Goal: Task Accomplishment & Management: Complete application form

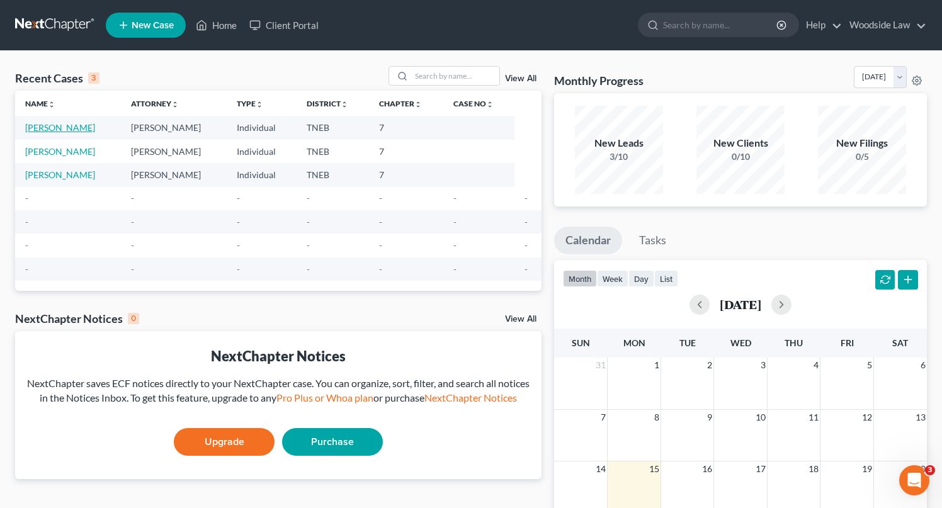
click at [74, 124] on link "[PERSON_NAME]" at bounding box center [60, 127] width 70 height 11
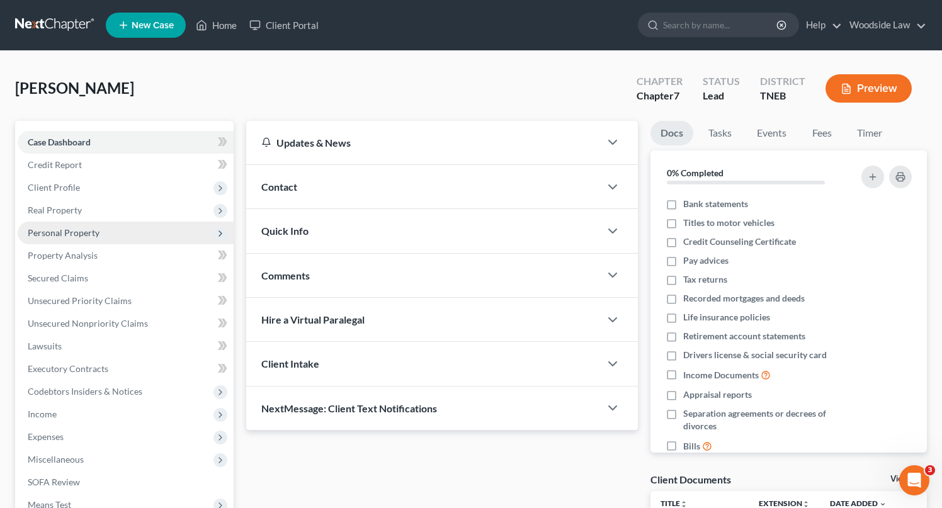
click at [86, 223] on span "Personal Property" at bounding box center [126, 233] width 216 height 23
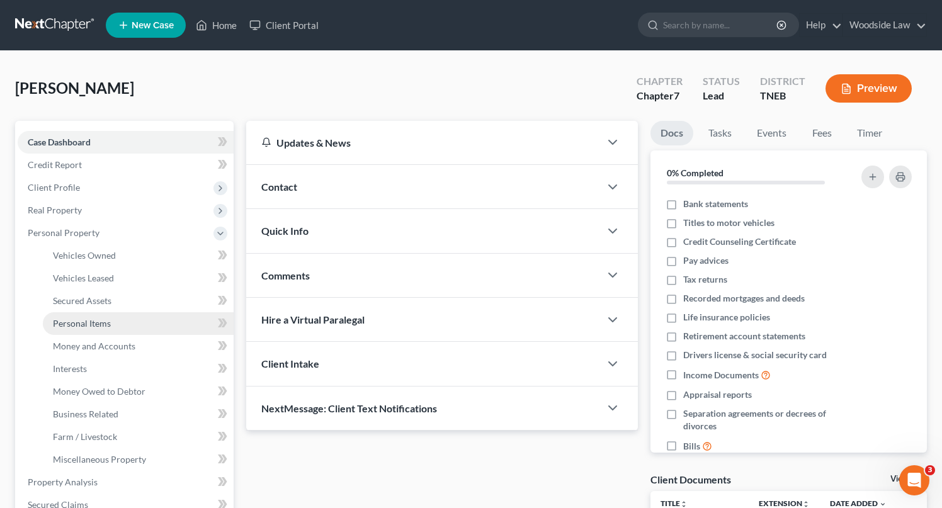
click at [112, 322] on link "Personal Items" at bounding box center [138, 323] width 191 height 23
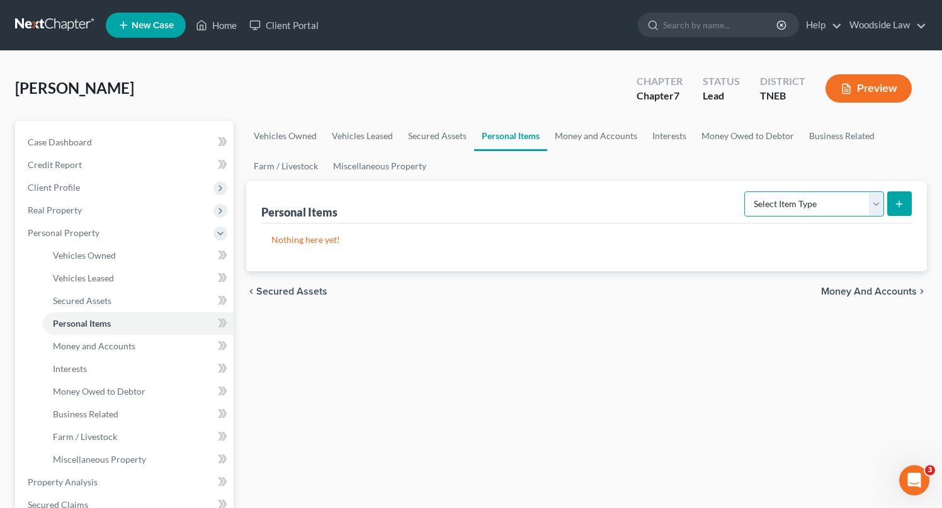
click at [816, 207] on select "Select Item Type Clothing Collectibles Of Value Electronics Firearms Household …" at bounding box center [814, 203] width 140 height 25
select select "clothing"
click at [746, 191] on select "Select Item Type Clothing Collectibles Of Value Electronics Firearms Household …" at bounding box center [814, 203] width 140 height 25
click at [904, 210] on button "submit" at bounding box center [899, 203] width 25 height 25
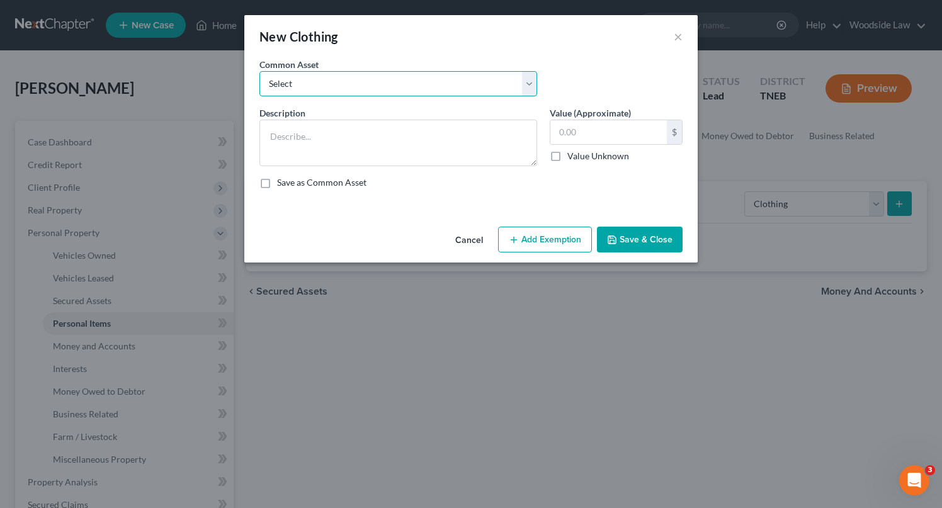
click at [339, 81] on select "Select Clothing" at bounding box center [398, 83] width 278 height 25
select select "0"
click at [259, 71] on select "Select Clothing" at bounding box center [398, 83] width 278 height 25
type textarea "Clothing"
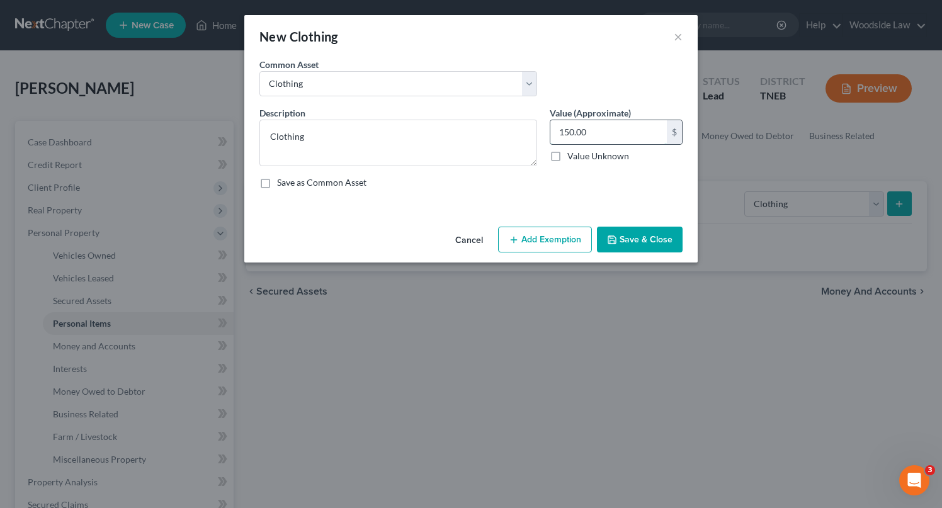
click at [620, 129] on input "150.00" at bounding box center [608, 132] width 116 height 24
type input "500"
click at [564, 235] on button "Add Exemption" at bounding box center [545, 240] width 94 height 26
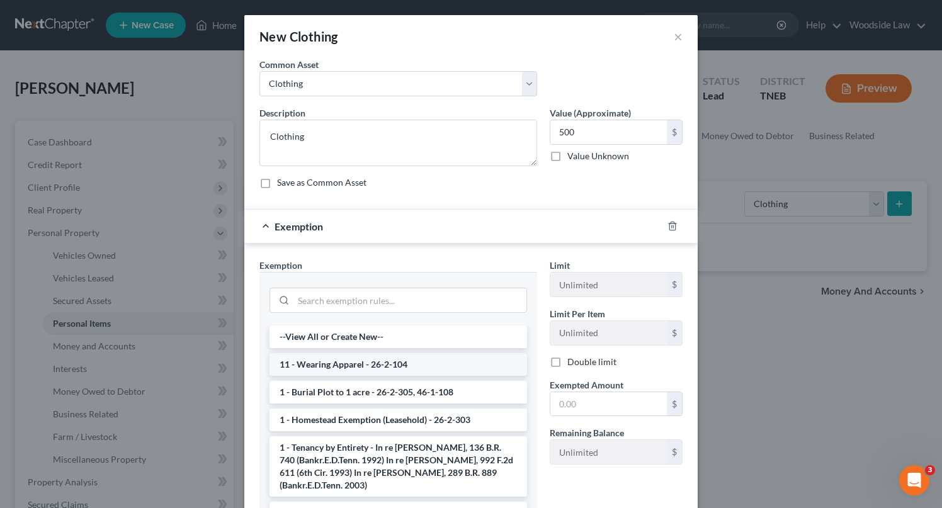
click at [406, 362] on li "11 - Wearing Apparel - 26-2-104" at bounding box center [399, 364] width 258 height 23
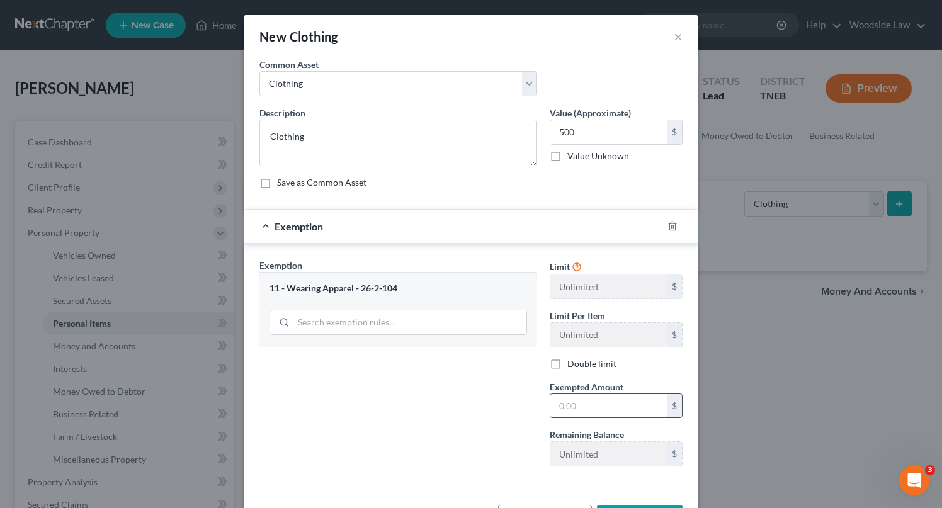
click at [640, 402] on input "text" at bounding box center [608, 406] width 116 height 24
type input "500"
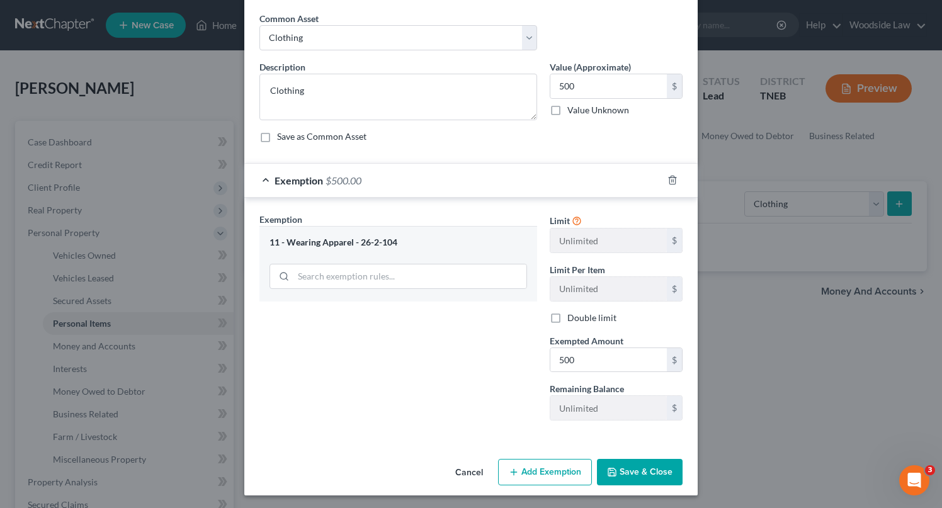
scroll to position [48, 0]
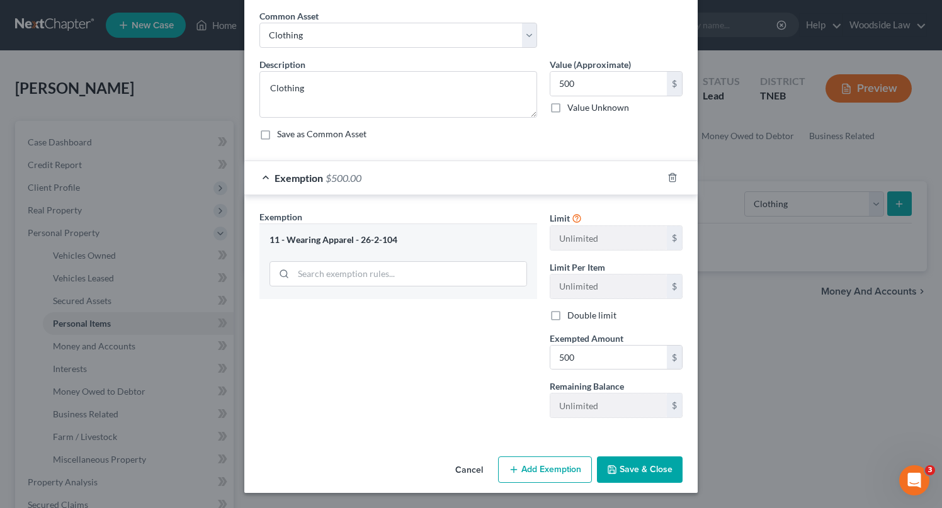
click at [637, 470] on button "Save & Close" at bounding box center [640, 470] width 86 height 26
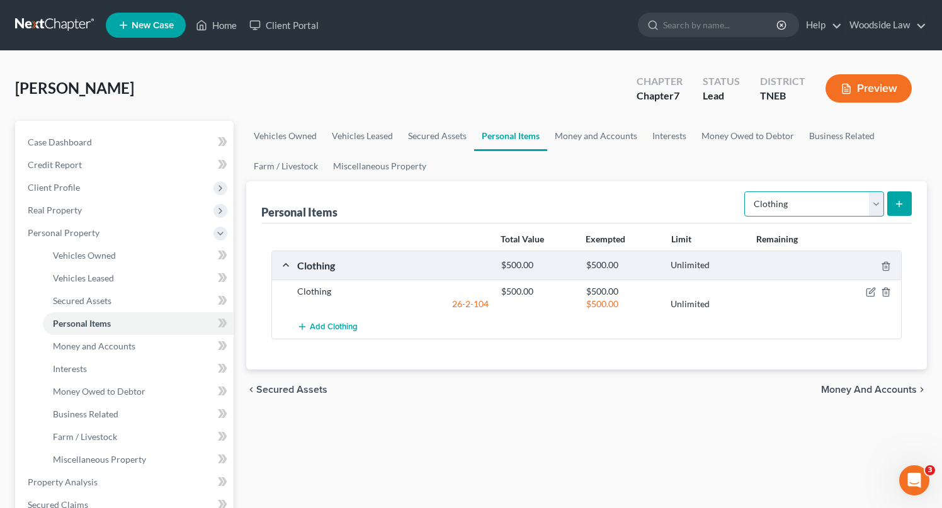
click at [855, 204] on select "Select Item Type Clothing Collectibles Of Value Electronics Firearms Household …" at bounding box center [814, 203] width 140 height 25
click at [874, 389] on span "Money and Accounts" at bounding box center [869, 390] width 96 height 10
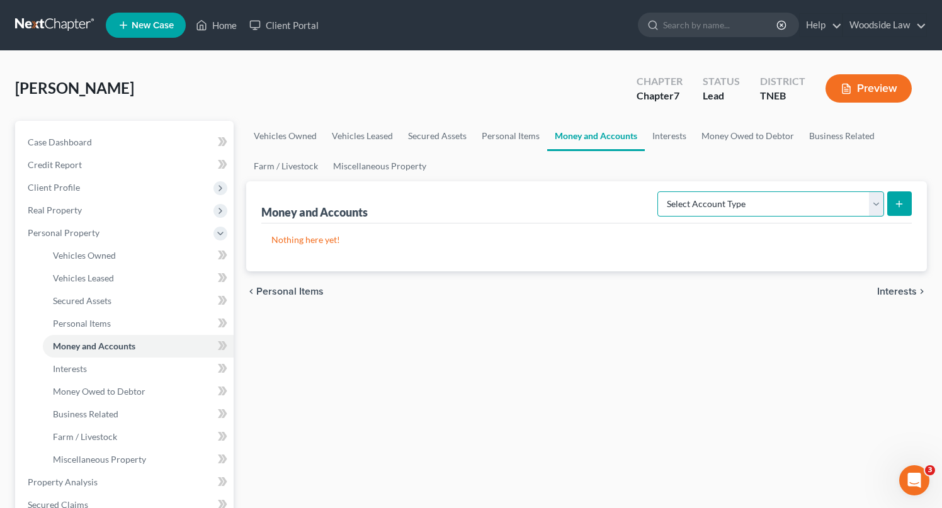
click at [804, 207] on select "Select Account Type Brokerage Cash on Hand Certificates of Deposit Checking Acc…" at bounding box center [770, 203] width 227 height 25
select select "checking"
click at [660, 191] on select "Select Account Type Brokerage Cash on Hand Certificates of Deposit Checking Acc…" at bounding box center [770, 203] width 227 height 25
click at [900, 198] on button "submit" at bounding box center [899, 203] width 25 height 25
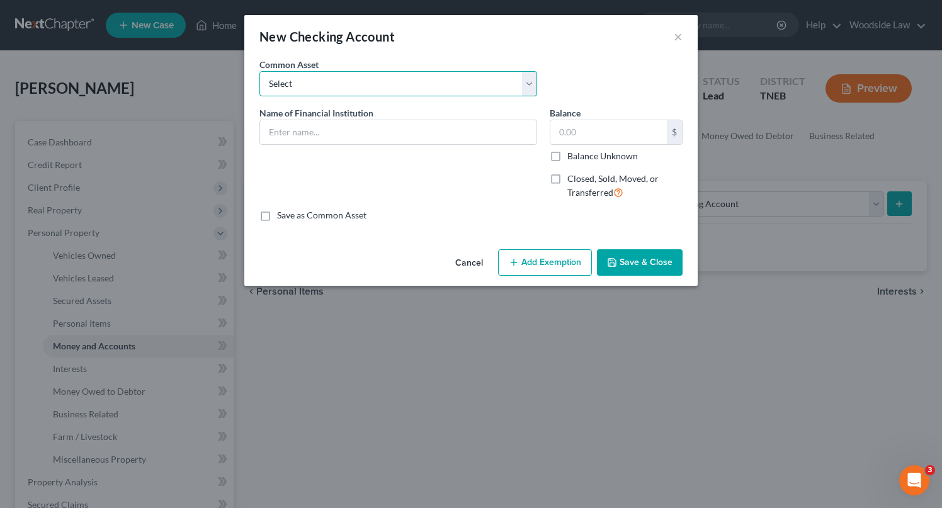
click at [378, 81] on select "Select Knoxville TVA CU" at bounding box center [398, 83] width 278 height 25
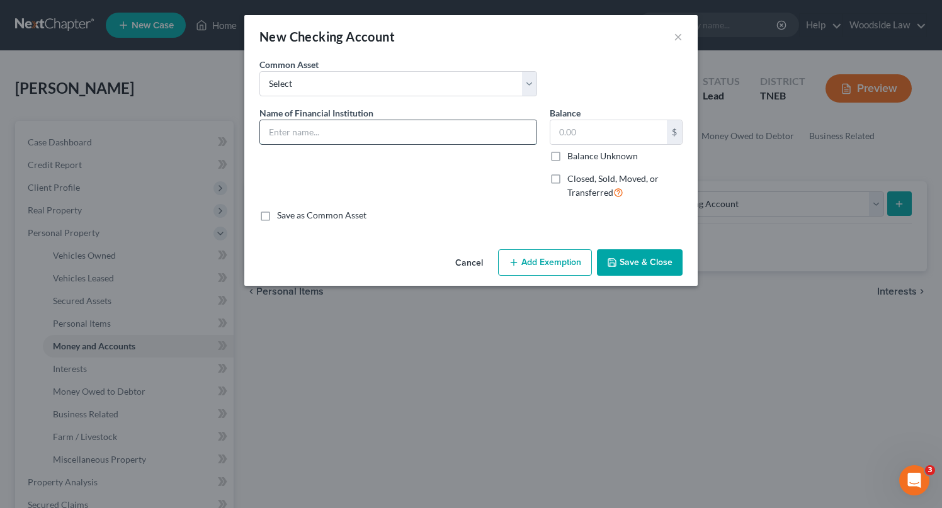
click at [356, 136] on input "text" at bounding box center [398, 132] width 276 height 24
type input "Bank of America"
type input "1,100.00"
click at [542, 266] on button "Add Exemption" at bounding box center [545, 262] width 94 height 26
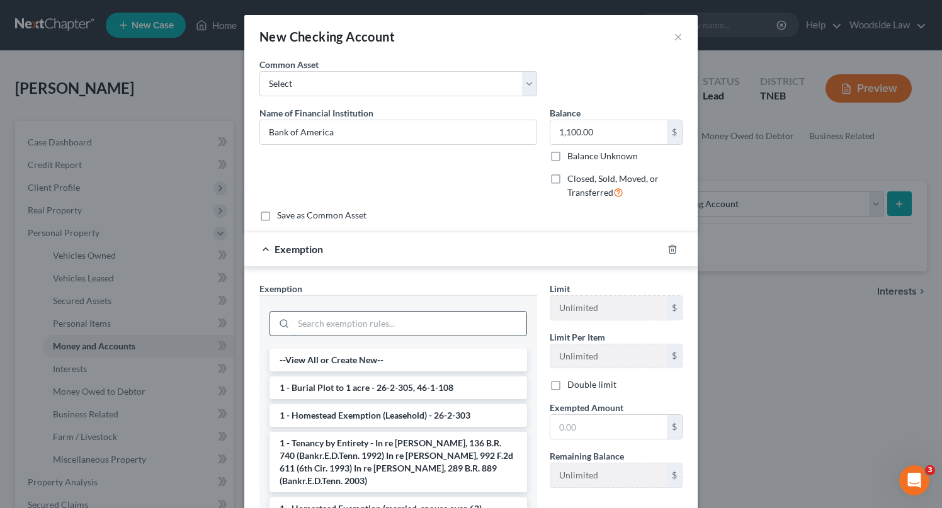
click at [387, 334] on input "search" at bounding box center [409, 324] width 233 height 24
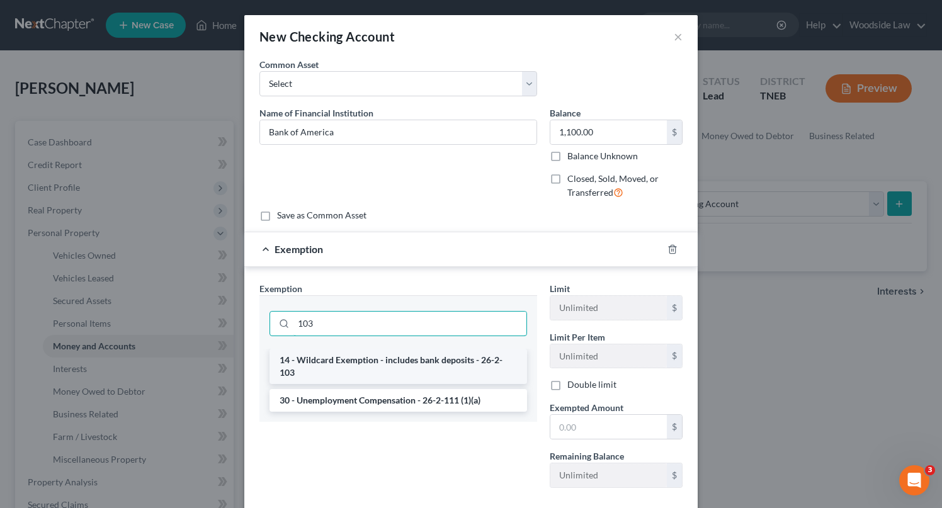
type input "103"
click at [409, 361] on li "14 - Wildcard Exemption - includes bank deposits - 26-2-103" at bounding box center [399, 366] width 258 height 35
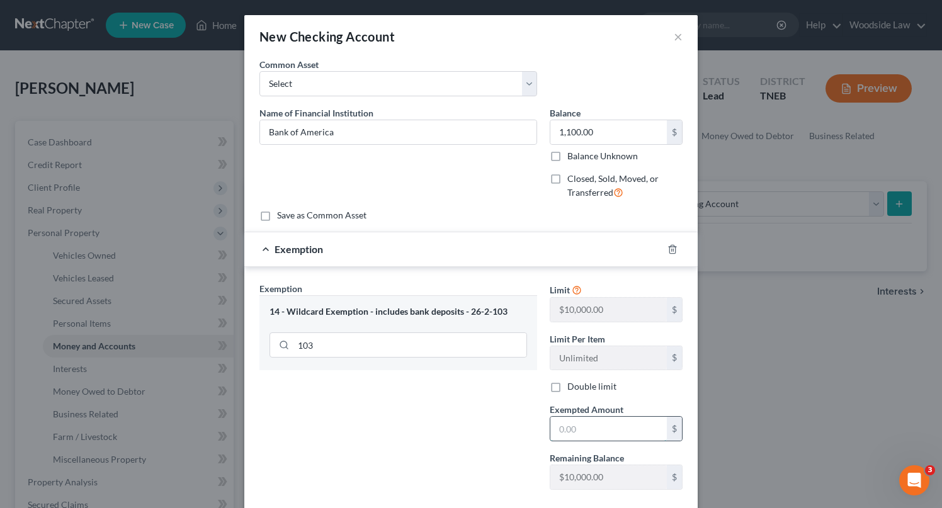
click at [612, 436] on input "text" at bounding box center [608, 429] width 116 height 24
type input "1,100"
click at [530, 414] on div "Exemption Set must be selected for CA. Exemption * 14 - Wildcard Exemption - in…" at bounding box center [398, 391] width 290 height 218
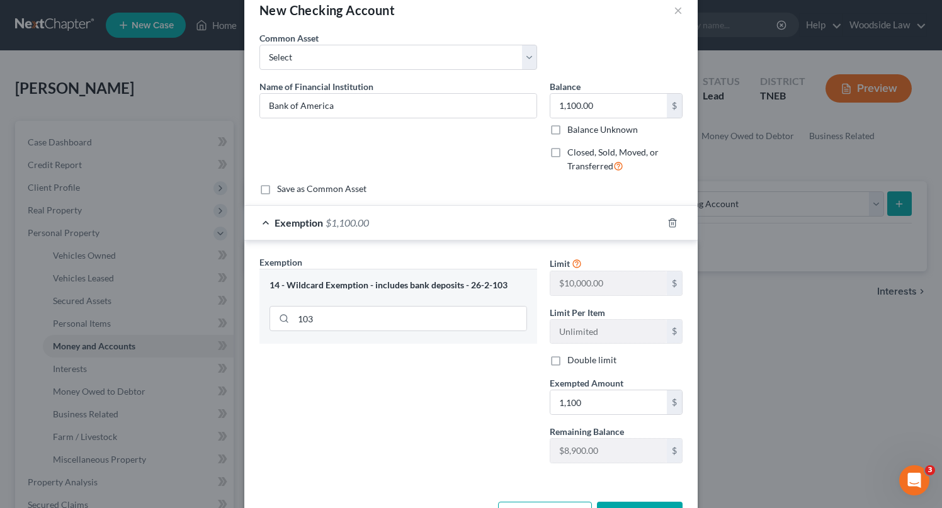
scroll to position [71, 0]
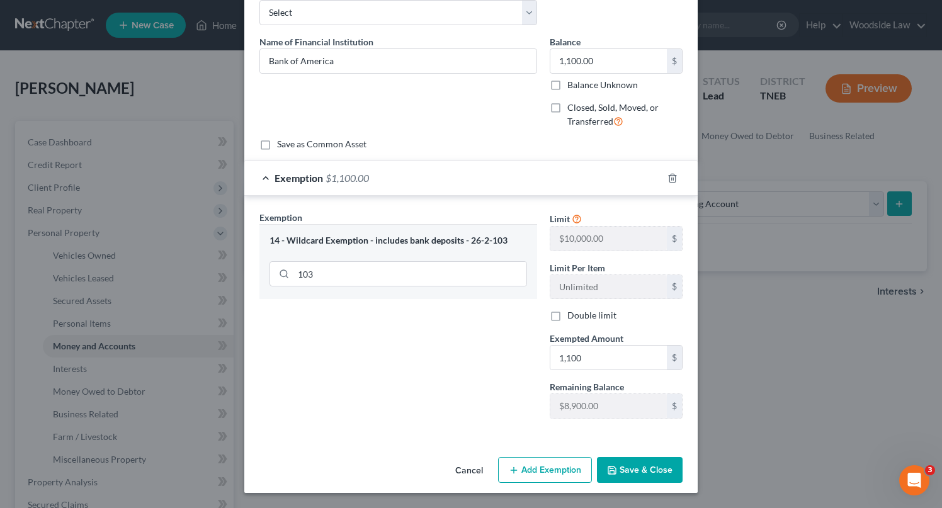
click at [653, 473] on button "Save & Close" at bounding box center [640, 470] width 86 height 26
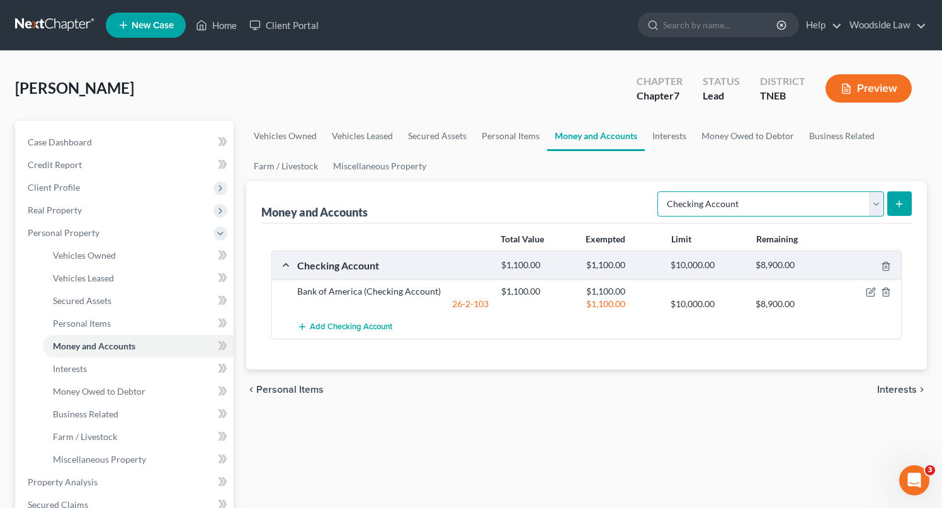
click at [877, 205] on select "Select Account Type Brokerage Cash on Hand Certificates of Deposit Checking Acc…" at bounding box center [770, 203] width 227 height 25
select select "savings"
click at [660, 191] on select "Select Account Type Brokerage Cash on Hand Certificates of Deposit Checking Acc…" at bounding box center [770, 203] width 227 height 25
click at [902, 204] on icon "submit" at bounding box center [899, 204] width 10 height 10
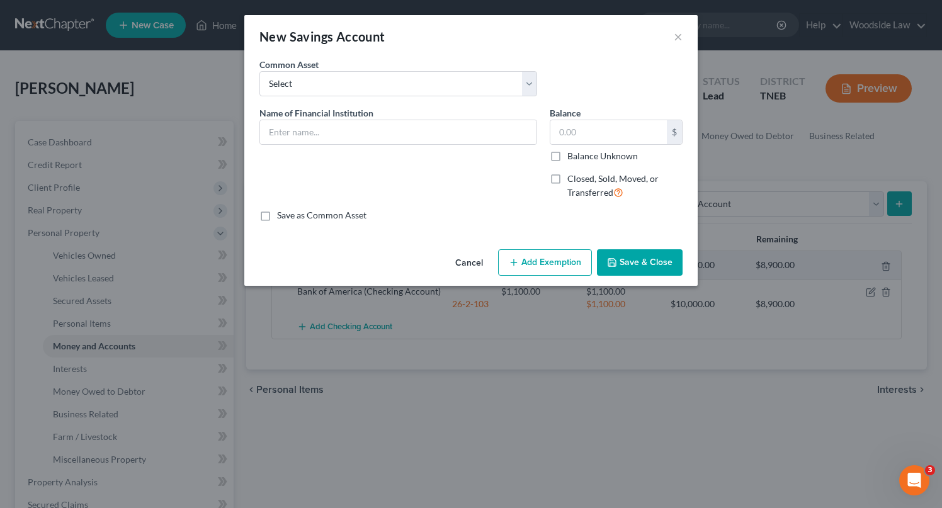
click at [408, 148] on div "Name of Financial Institution *" at bounding box center [398, 157] width 290 height 103
click at [393, 124] on input "text" at bounding box center [398, 132] width 276 height 24
type input "Bank of America"
click at [601, 142] on input "text" at bounding box center [608, 132] width 116 height 24
type input "235"
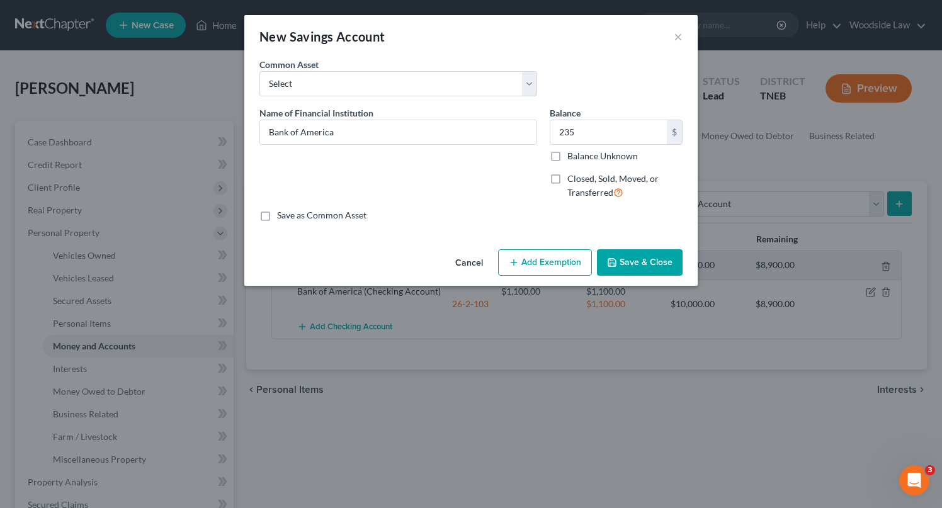
click at [532, 264] on button "Add Exemption" at bounding box center [545, 262] width 94 height 26
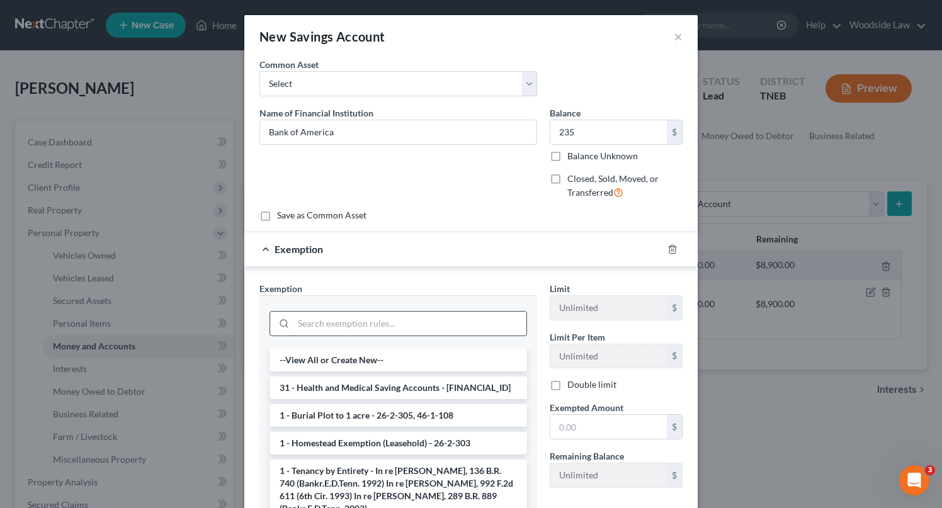
click at [360, 327] on input "search" at bounding box center [409, 324] width 233 height 24
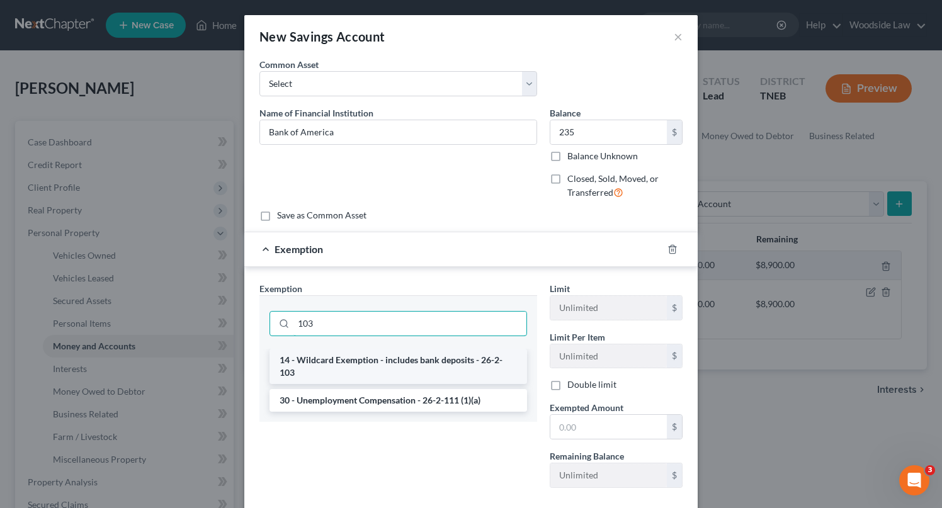
type input "103"
click at [378, 353] on li "14 - Wildcard Exemption - includes bank deposits - 26-2-103" at bounding box center [399, 366] width 258 height 35
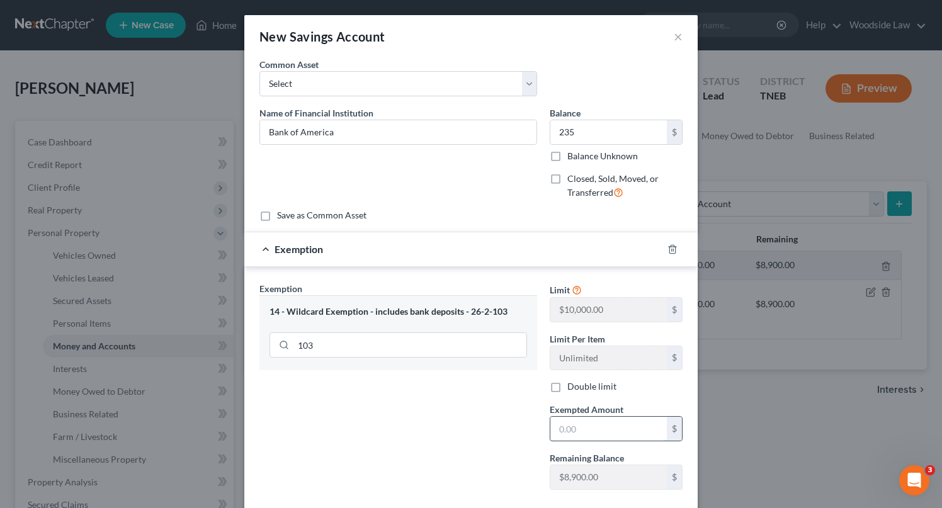
click at [598, 432] on input "text" at bounding box center [608, 429] width 116 height 24
type input "235"
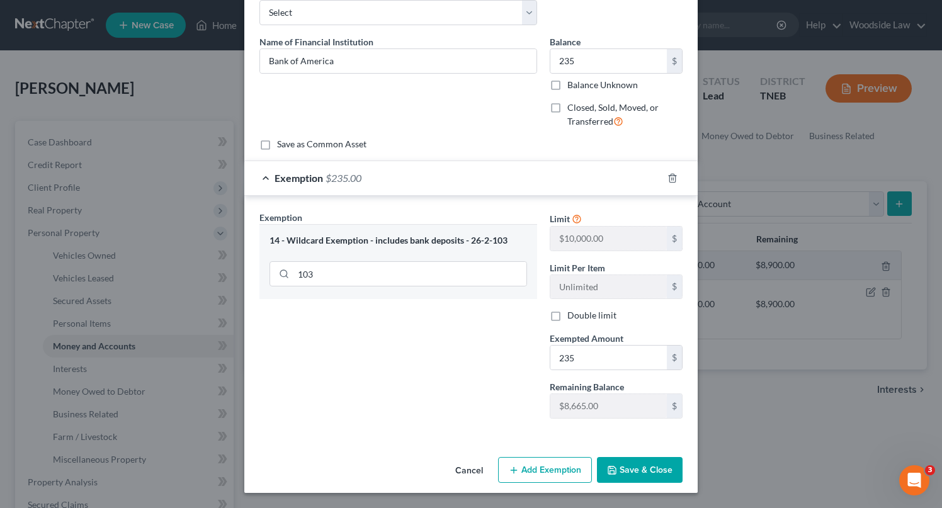
click at [521, 380] on div "Exemption Set must be selected for CA. Exemption * 14 - Wildcard Exemption - in…" at bounding box center [398, 320] width 290 height 218
click at [652, 470] on button "Save & Close" at bounding box center [640, 470] width 86 height 26
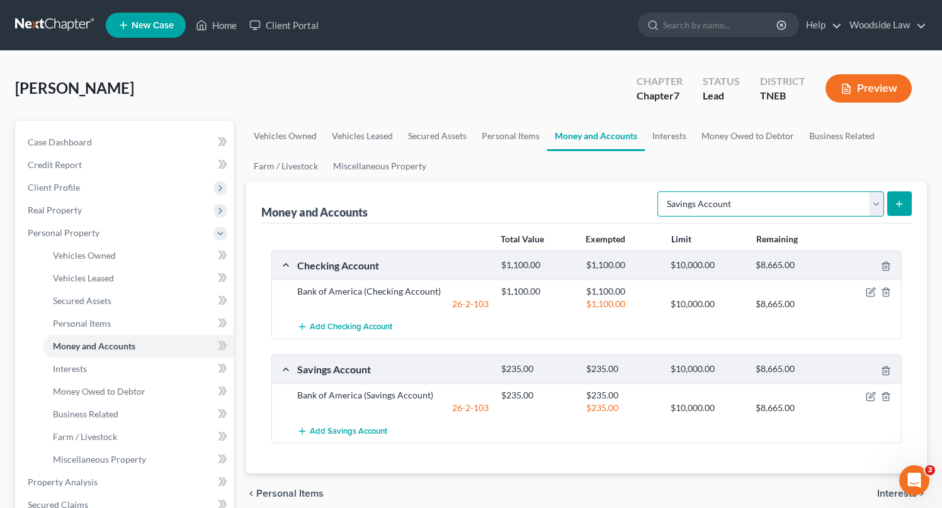
click at [858, 203] on select "Select Account Type Brokerage Cash on Hand Certificates of Deposit Checking Acc…" at bounding box center [770, 203] width 227 height 25
select select "other"
click at [660, 191] on select "Select Account Type Brokerage Cash on Hand Certificates of Deposit Checking Acc…" at bounding box center [770, 203] width 227 height 25
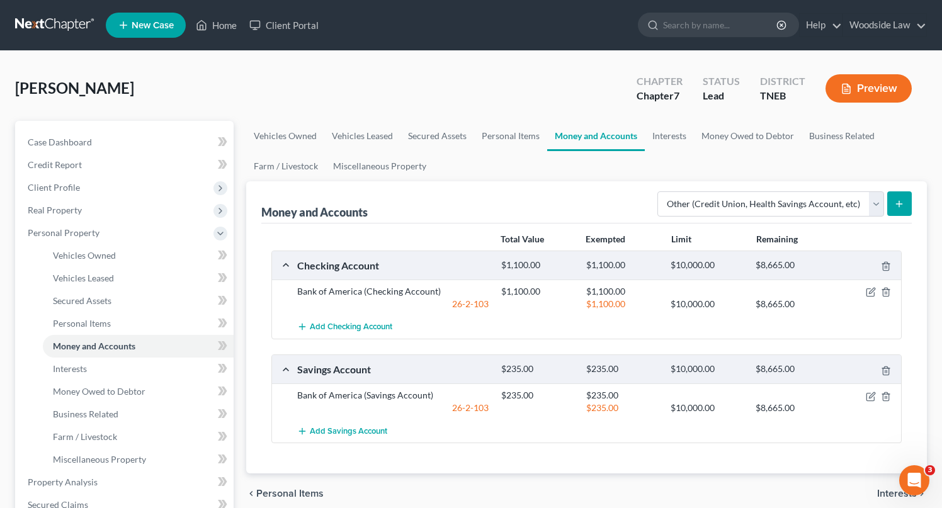
click at [899, 201] on line "submit" at bounding box center [899, 204] width 0 height 6
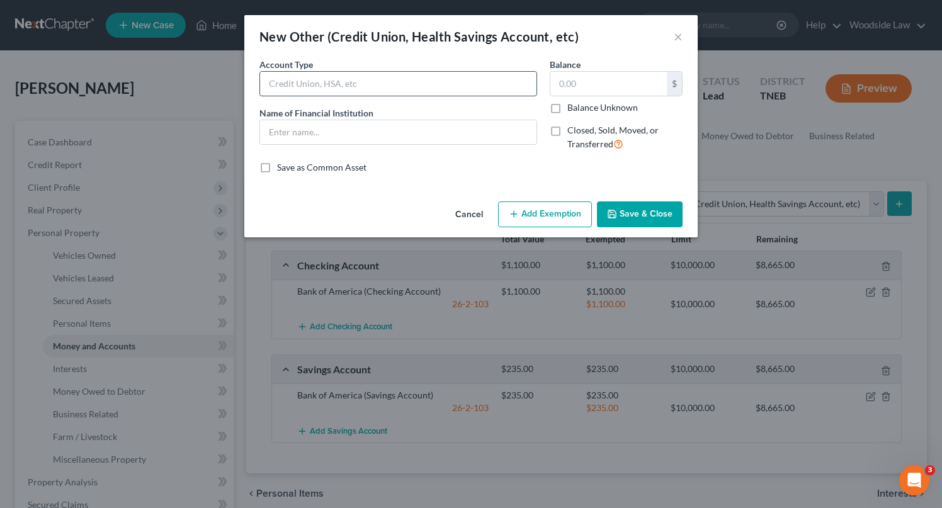
click at [385, 79] on input "text" at bounding box center [398, 84] width 276 height 24
type input "B"
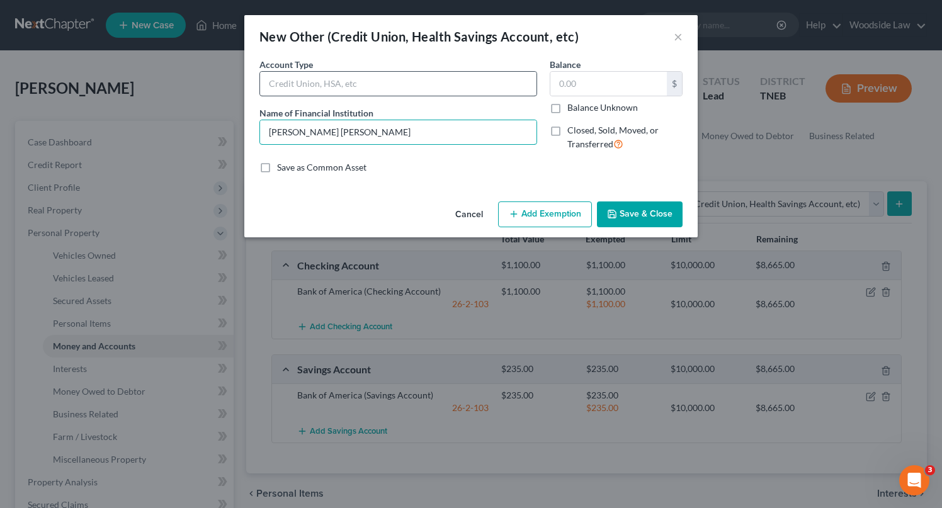
type input "[PERSON_NAME] [PERSON_NAME]"
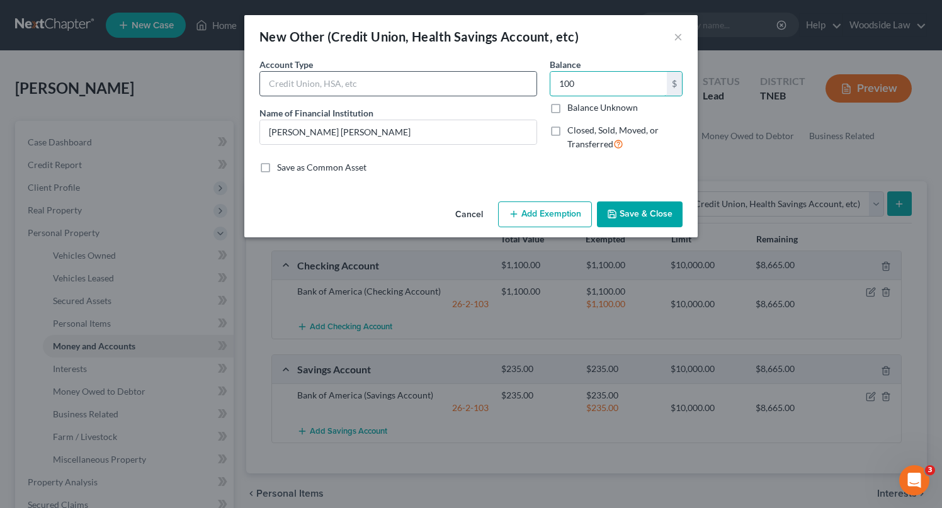
type input "100"
click at [426, 91] on input "text" at bounding box center [398, 84] width 276 height 24
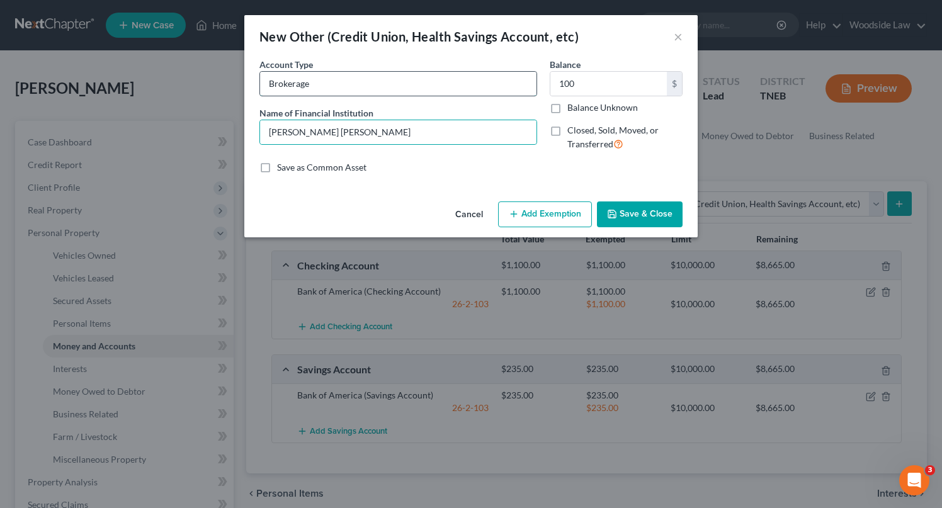
click at [373, 81] on input "Brokerage" at bounding box center [398, 84] width 276 height 24
type input "[PERSON_NAME] [PERSON_NAME]"
click at [555, 223] on button "Add Exemption" at bounding box center [545, 215] width 94 height 26
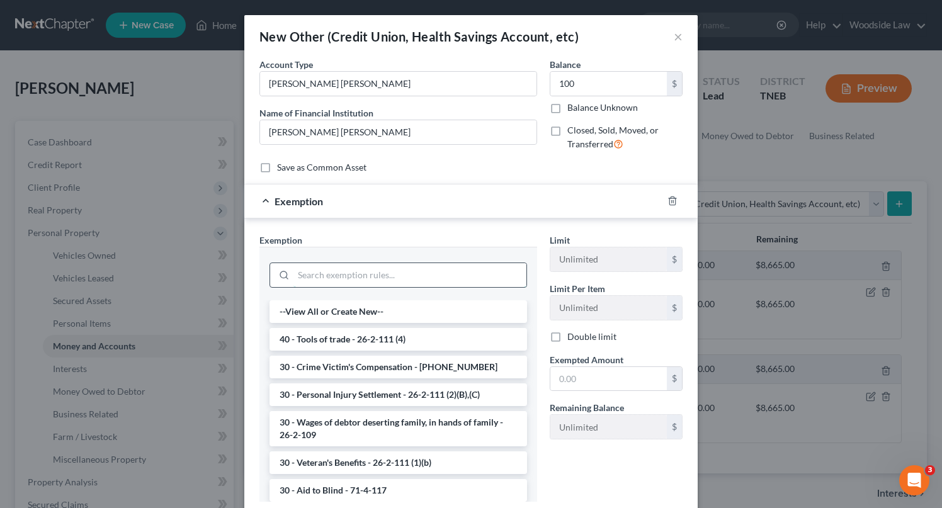
click at [375, 281] on input "search" at bounding box center [409, 275] width 233 height 24
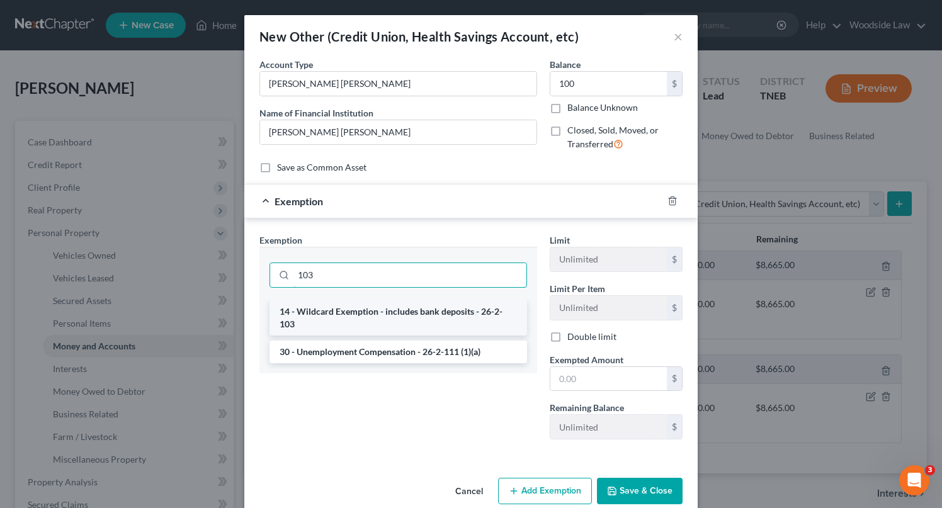
type input "103"
click at [395, 315] on li "14 - Wildcard Exemption - includes bank deposits - 26-2-103" at bounding box center [399, 317] width 258 height 35
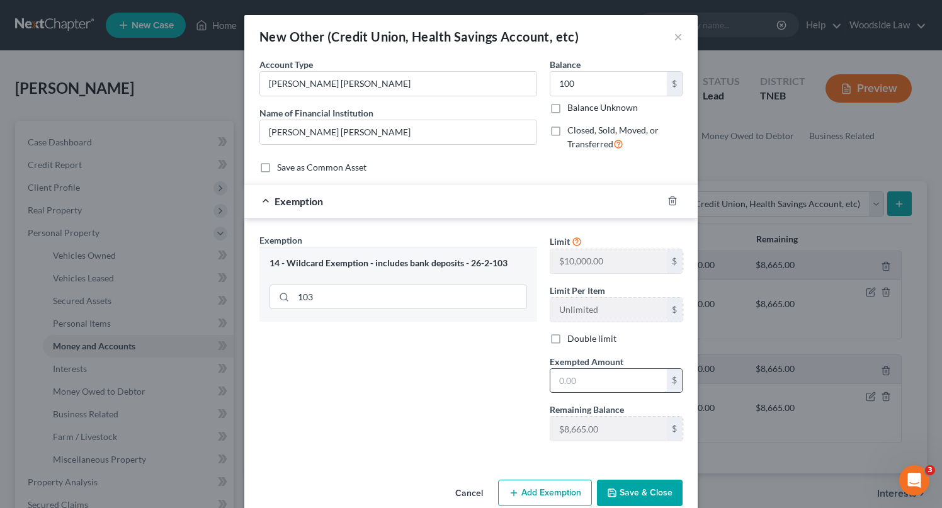
click at [593, 382] on input "text" at bounding box center [608, 381] width 116 height 24
type input "100"
click at [404, 345] on div "Exemption Set must be selected for CA. Exemption * 14 - Wildcard Exemption - in…" at bounding box center [398, 343] width 290 height 218
click at [486, 371] on div "Exemption Set must be selected for CA. Exemption * 14 - Wildcard Exemption - in…" at bounding box center [398, 343] width 290 height 218
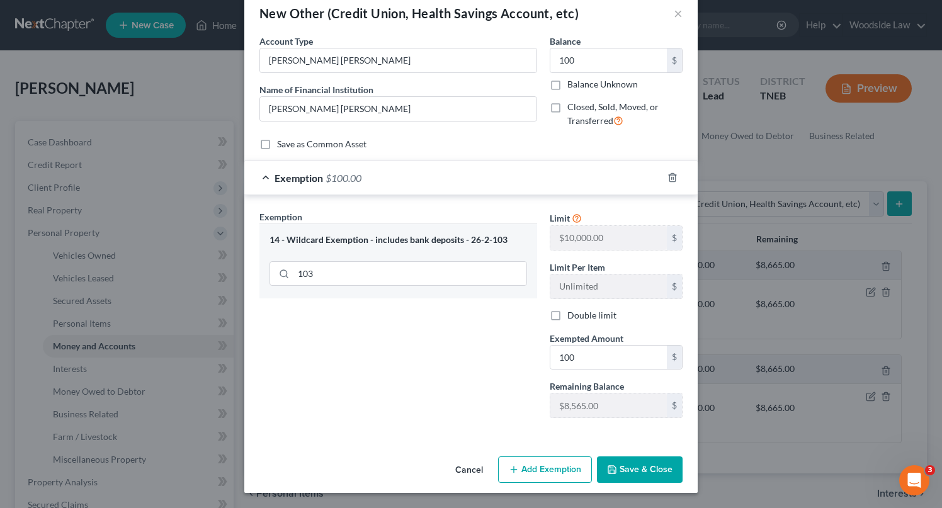
click at [660, 464] on button "Save & Close" at bounding box center [640, 470] width 86 height 26
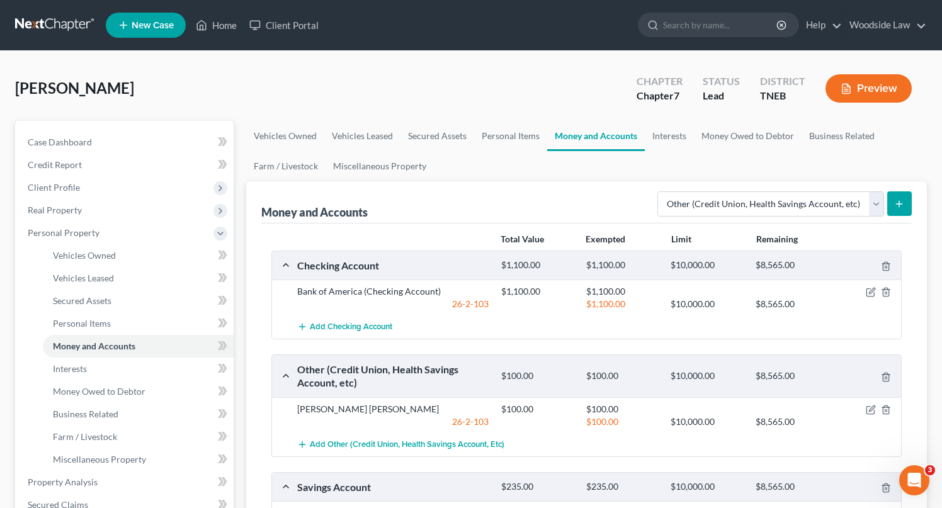
click at [876, 92] on button "Preview" at bounding box center [869, 88] width 86 height 28
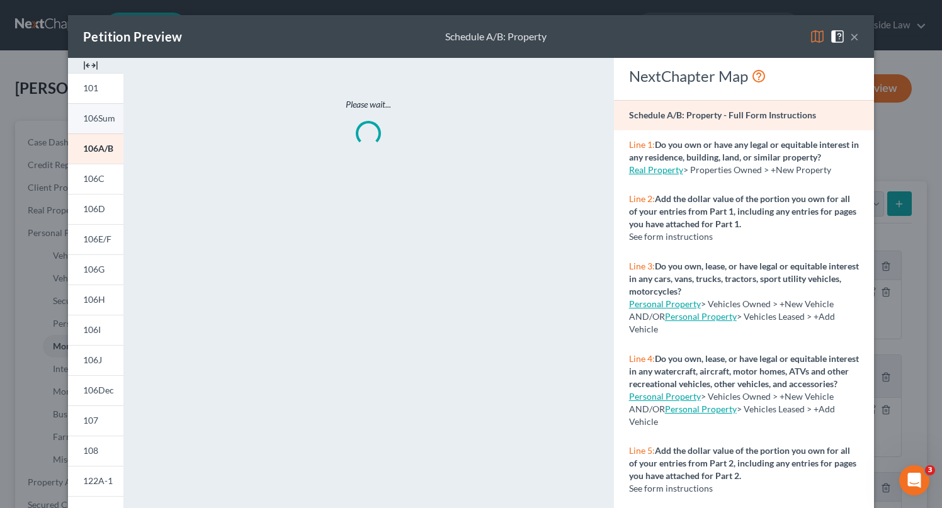
click at [94, 127] on link "106Sum" at bounding box center [95, 118] width 55 height 30
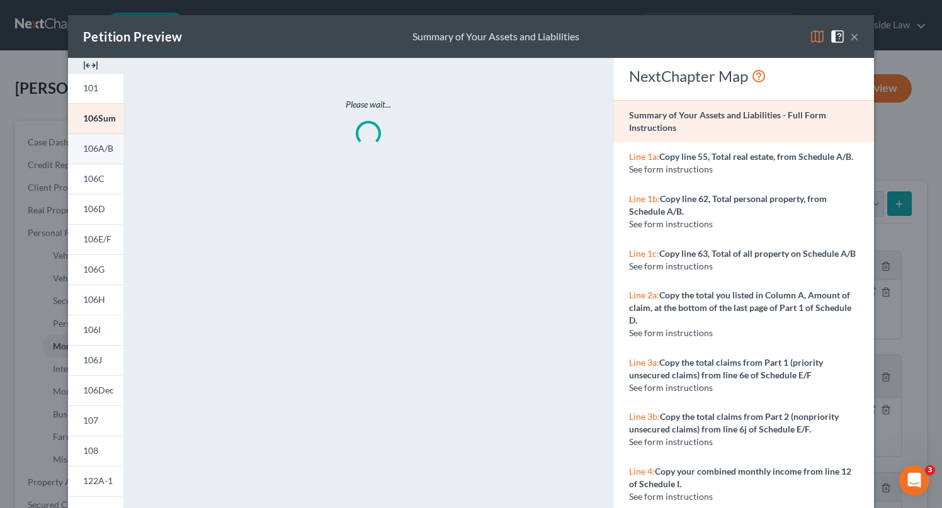
click at [98, 145] on span "106A/B" at bounding box center [98, 148] width 30 height 11
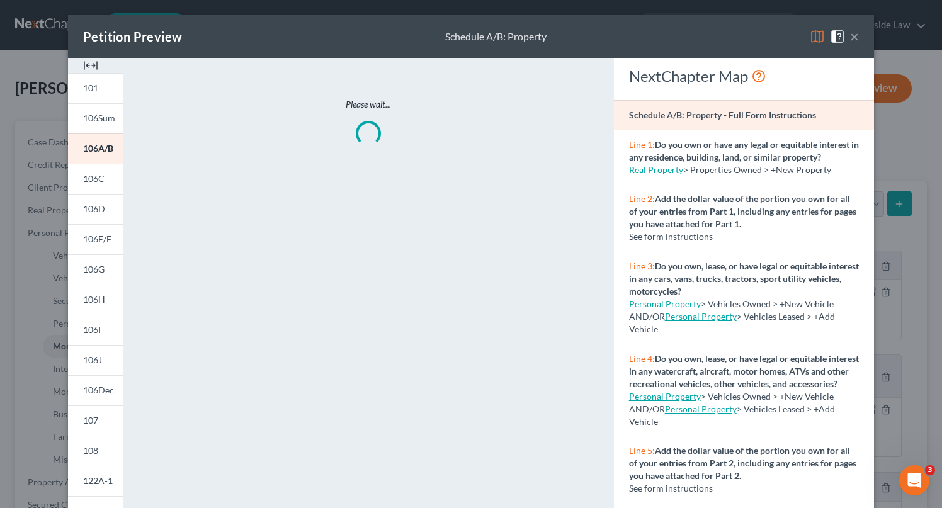
click at [857, 38] on button "×" at bounding box center [854, 36] width 9 height 15
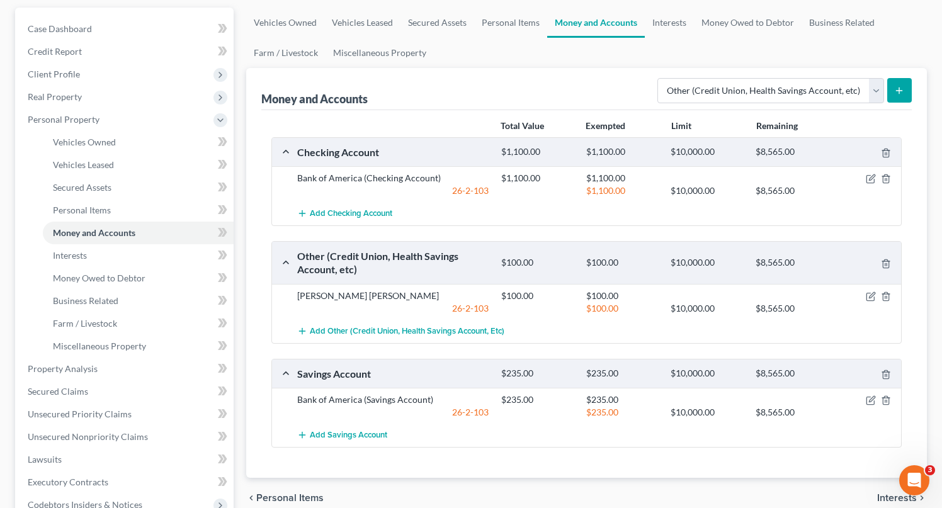
scroll to position [113, 0]
click at [871, 298] on icon "button" at bounding box center [871, 297] width 10 height 10
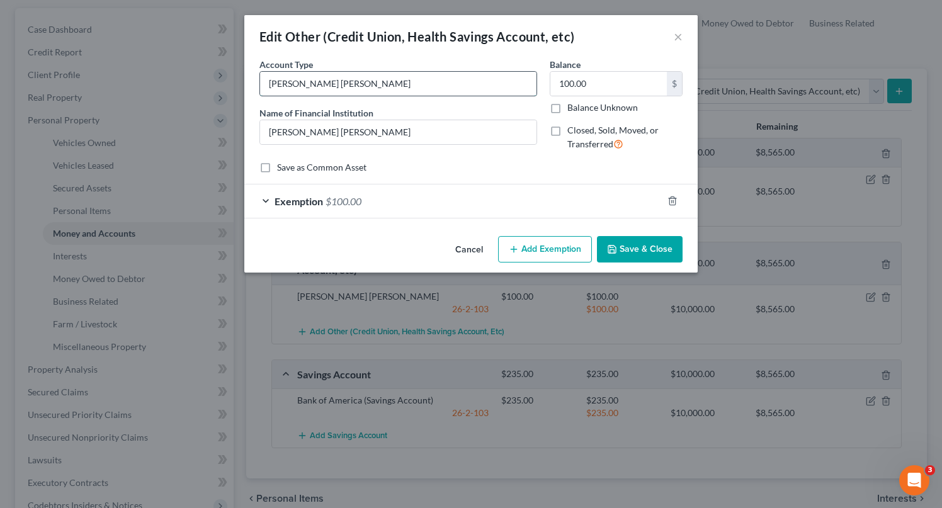
click at [356, 86] on input "[PERSON_NAME] [PERSON_NAME]" at bounding box center [398, 84] width 276 height 24
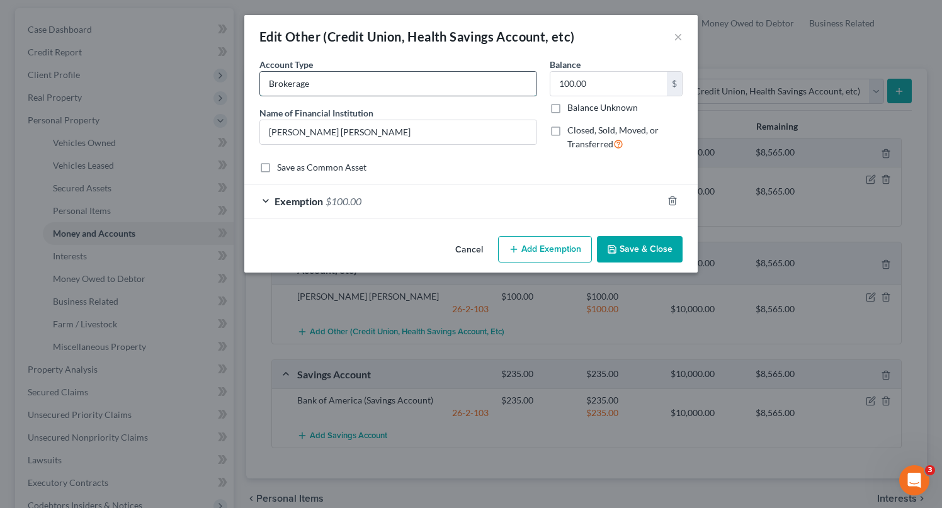
type input "Brokerage"
click at [656, 243] on button "Save & Close" at bounding box center [640, 249] width 86 height 26
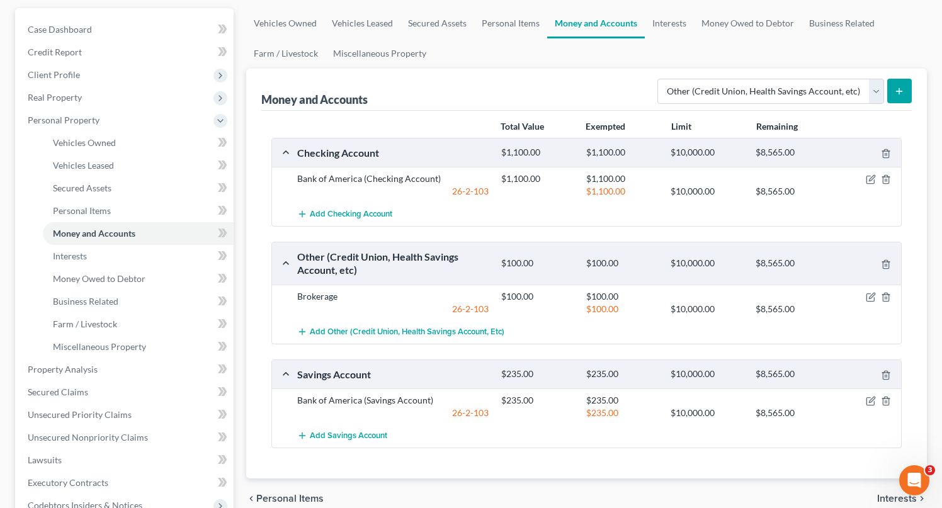
click at [904, 88] on icon "submit" at bounding box center [899, 91] width 10 height 10
click at [907, 94] on button "submit" at bounding box center [899, 91] width 25 height 25
click at [310, 496] on span "Personal Items" at bounding box center [289, 499] width 67 height 10
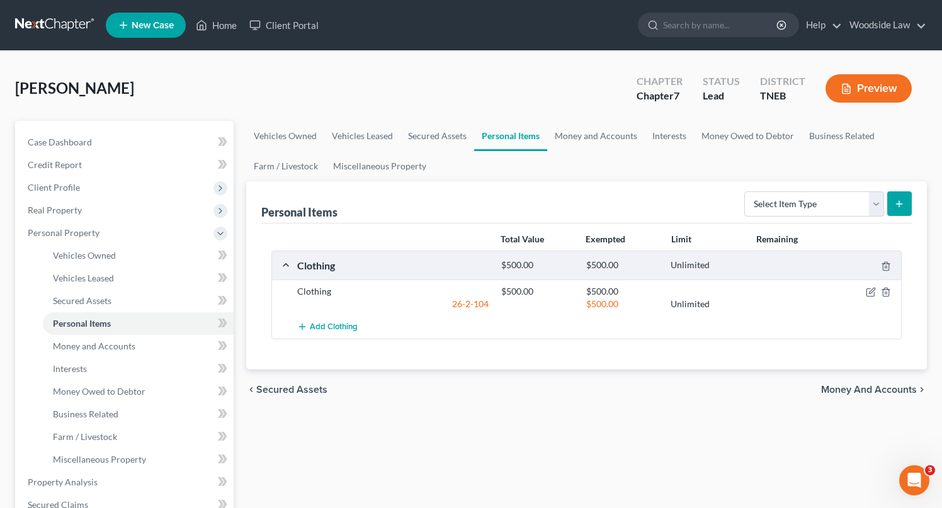
click at [891, 388] on span "Money and Accounts" at bounding box center [869, 390] width 96 height 10
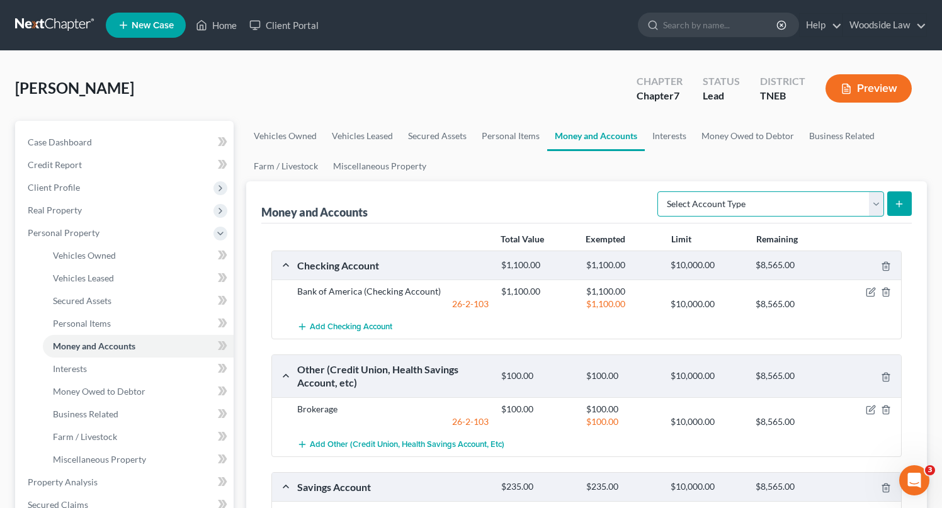
click at [852, 212] on select "Select Account Type Brokerage Cash on Hand Certificates of Deposit Checking Acc…" at bounding box center [770, 203] width 227 height 25
select select "other"
click at [660, 191] on select "Select Account Type Brokerage Cash on Hand Certificates of Deposit Checking Acc…" at bounding box center [770, 203] width 227 height 25
click at [892, 200] on button "submit" at bounding box center [899, 203] width 25 height 25
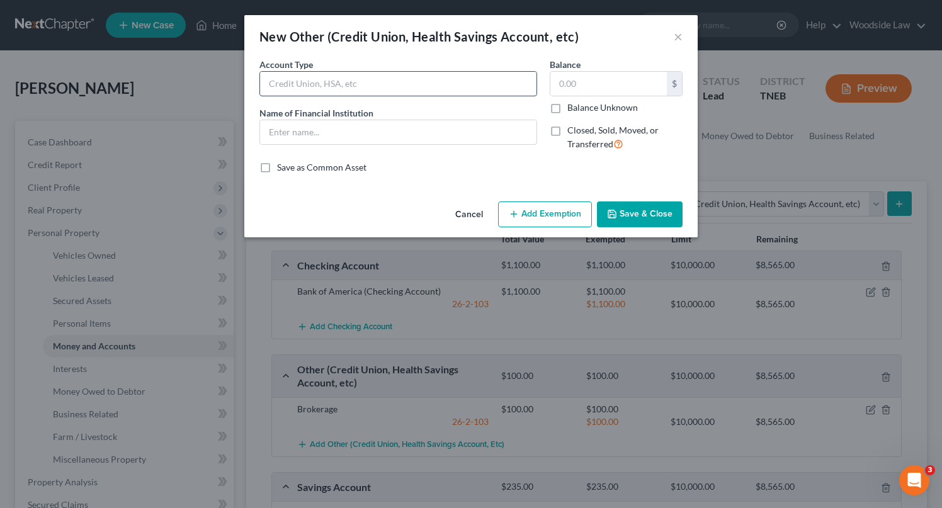
click at [442, 77] on input "text" at bounding box center [398, 84] width 276 height 24
type input "Brokerage"
click at [331, 143] on input "text" at bounding box center [398, 132] width 276 height 24
type input "WeBull"
type input "26"
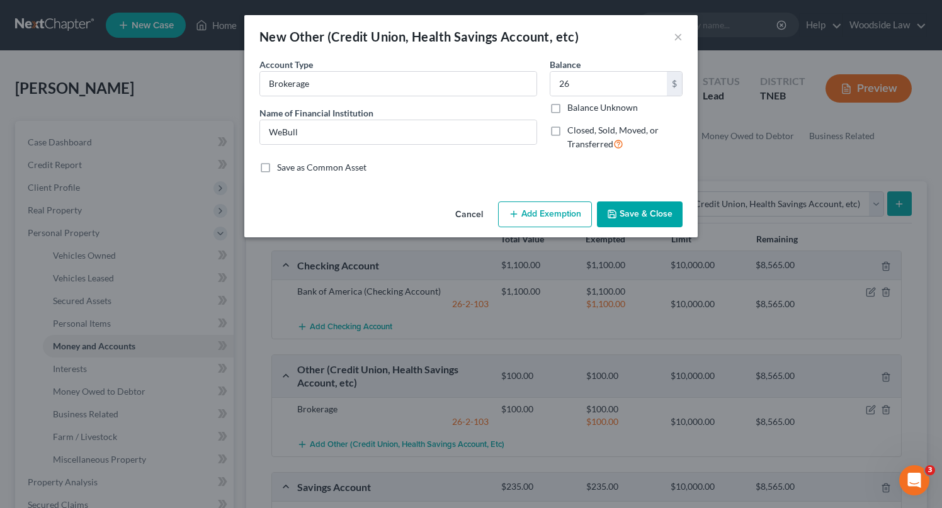
click at [530, 220] on button "Add Exemption" at bounding box center [545, 215] width 94 height 26
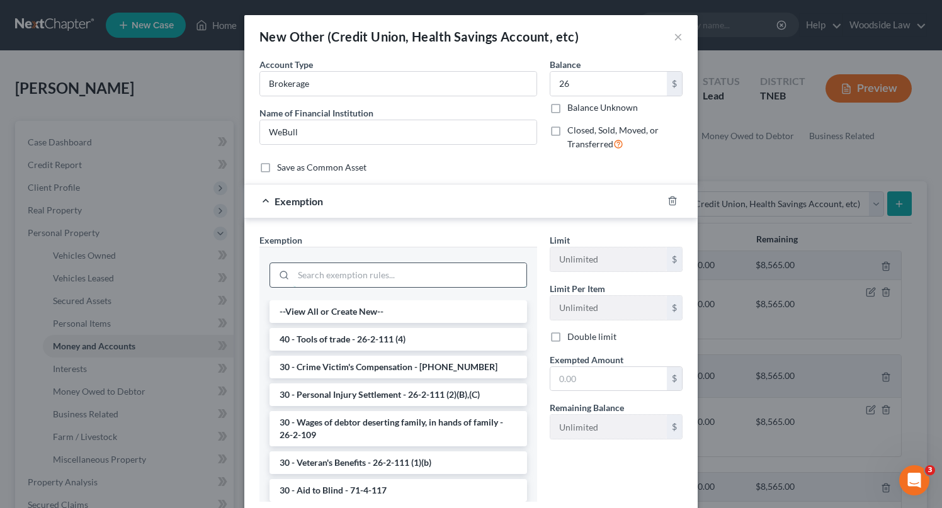
click at [374, 270] on input "search" at bounding box center [409, 275] width 233 height 24
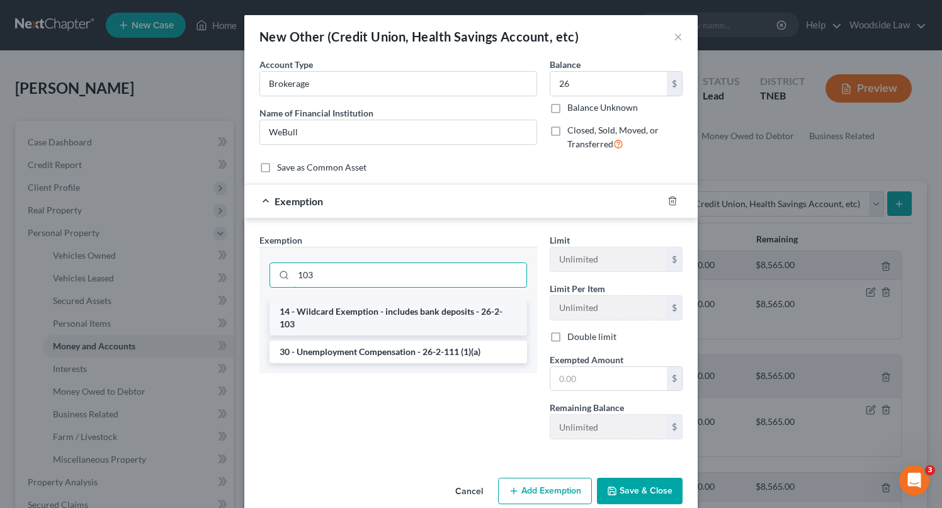
type input "103"
click at [423, 312] on li "14 - Wildcard Exemption - includes bank deposits - 26-2-103" at bounding box center [399, 317] width 258 height 35
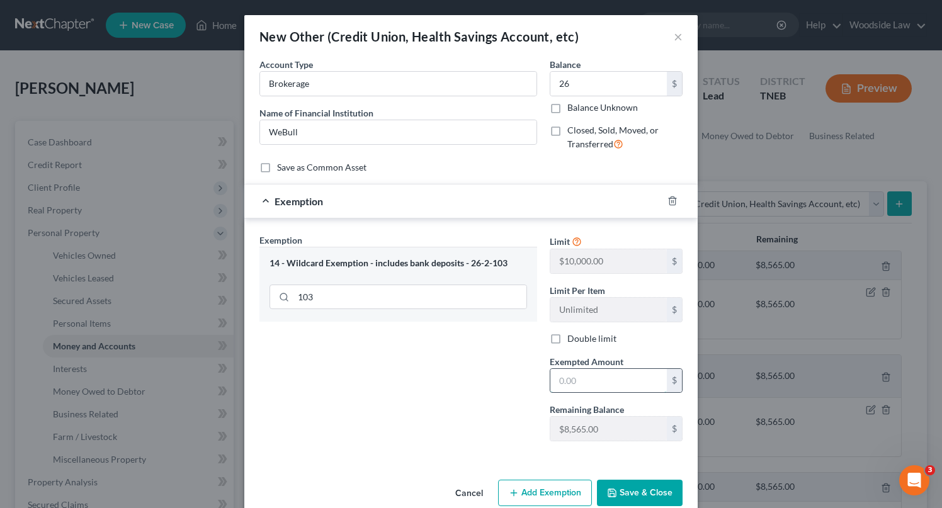
click at [589, 375] on input "text" at bounding box center [608, 381] width 116 height 24
type input "26"
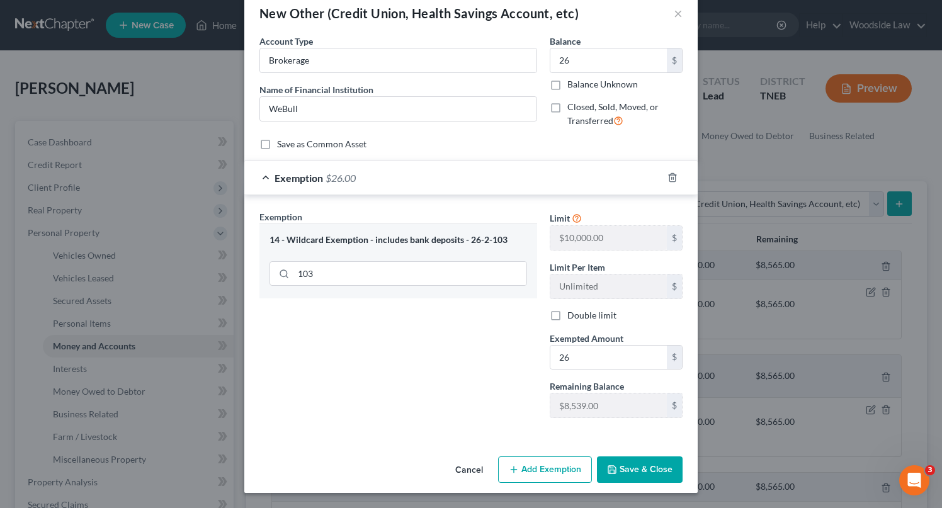
click at [462, 401] on div "Exemption Set must be selected for CA. Exemption * 14 - Wildcard Exemption - in…" at bounding box center [398, 319] width 290 height 218
click at [657, 465] on button "Save & Close" at bounding box center [640, 470] width 86 height 26
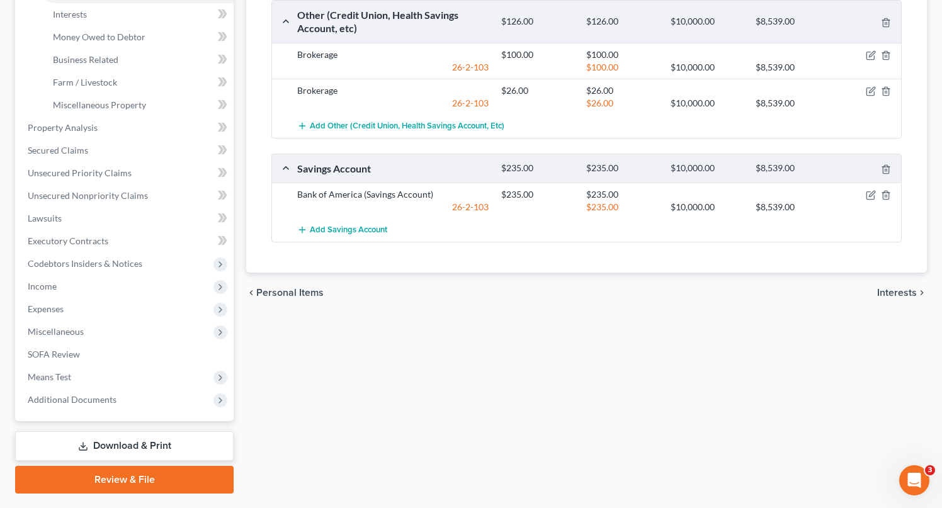
scroll to position [365, 0]
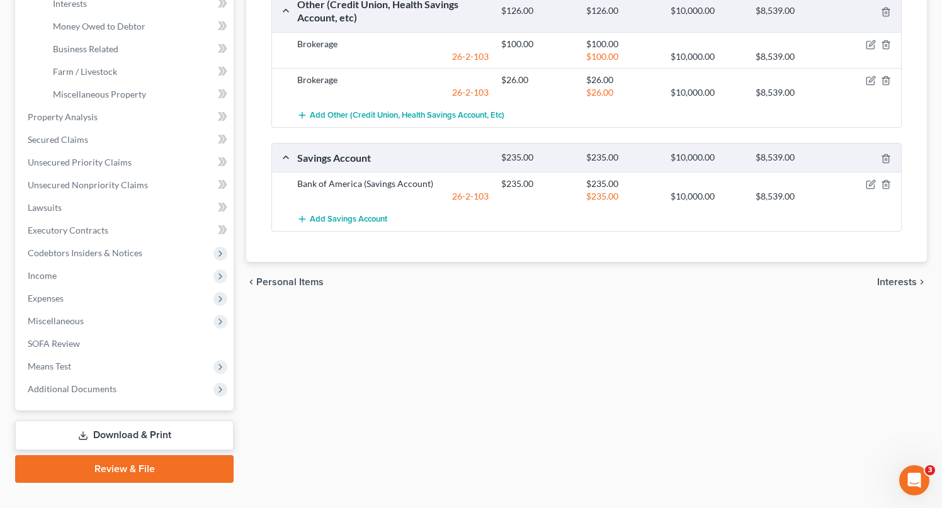
click at [898, 280] on span "Interests" at bounding box center [897, 282] width 40 height 10
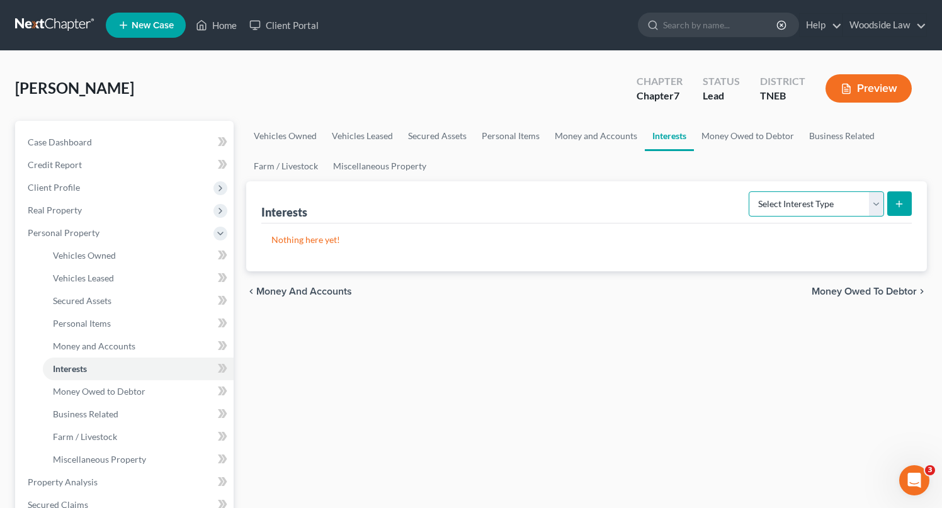
click at [848, 194] on select "Select Interest Type 401K Annuity Bond Education IRA Government Bond Government…" at bounding box center [816, 203] width 135 height 25
select select "term_life_insurance"
click at [750, 191] on select "Select Interest Type 401K Annuity Bond Education IRA Government Bond Government…" at bounding box center [816, 203] width 135 height 25
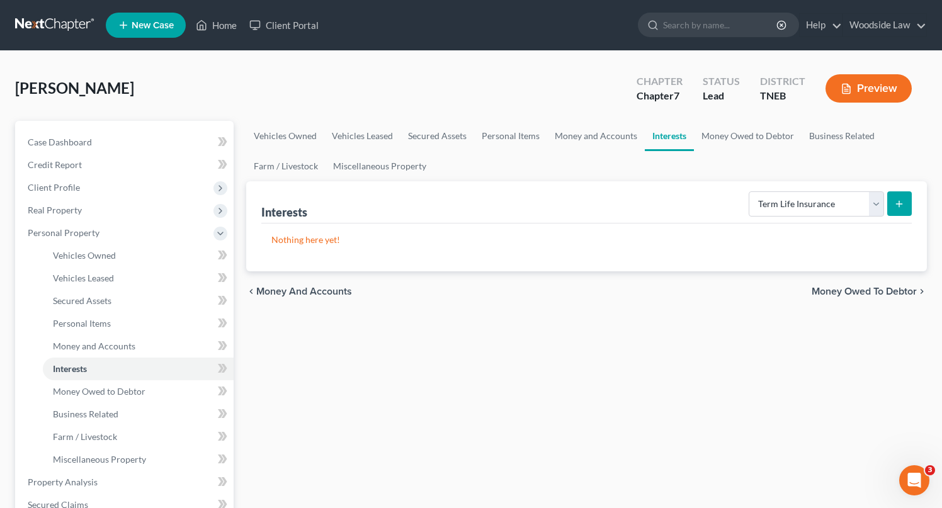
click at [907, 203] on button "submit" at bounding box center [899, 203] width 25 height 25
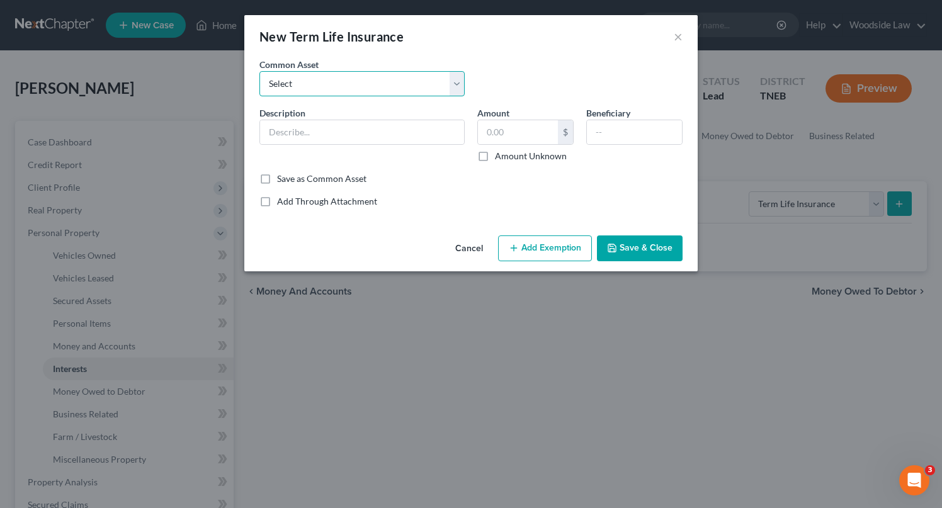
click at [363, 82] on select "Select Through Employer" at bounding box center [361, 83] width 205 height 25
select select "0"
click at [259, 71] on select "Select Through Employer" at bounding box center [361, 83] width 205 height 25
type input "Through Employer"
click at [509, 137] on input "0" at bounding box center [518, 132] width 80 height 24
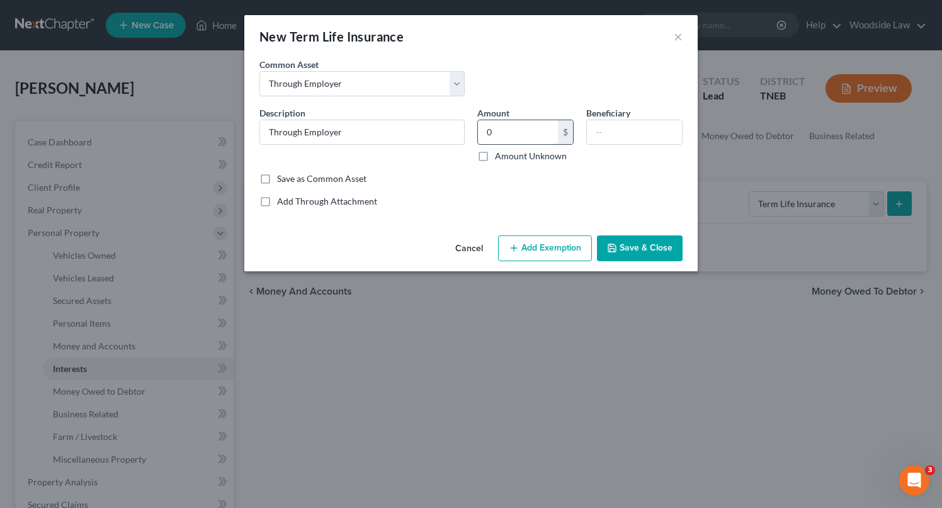
click at [509, 137] on input "0" at bounding box center [518, 132] width 80 height 24
type input "0.00"
click at [539, 96] on div "Common Asset Select Through Employer" at bounding box center [471, 82] width 436 height 48
click at [634, 129] on input "C" at bounding box center [634, 132] width 95 height 24
type input "Child"
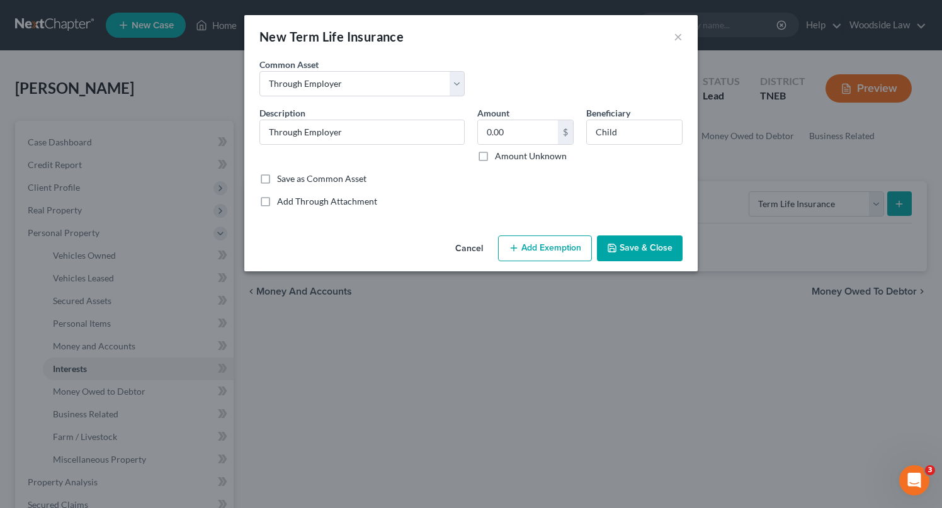
click at [653, 252] on button "Save & Close" at bounding box center [640, 249] width 86 height 26
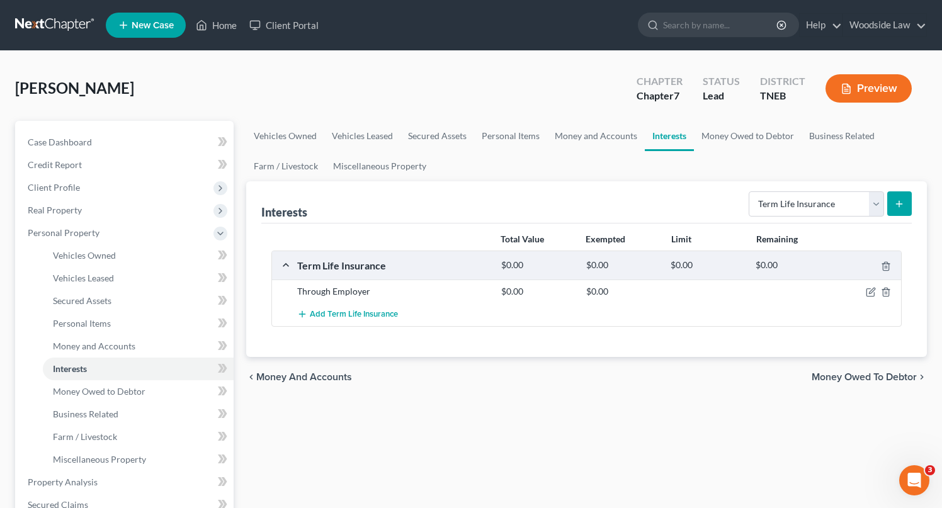
click at [858, 378] on span "Money Owed to Debtor" at bounding box center [864, 377] width 105 height 10
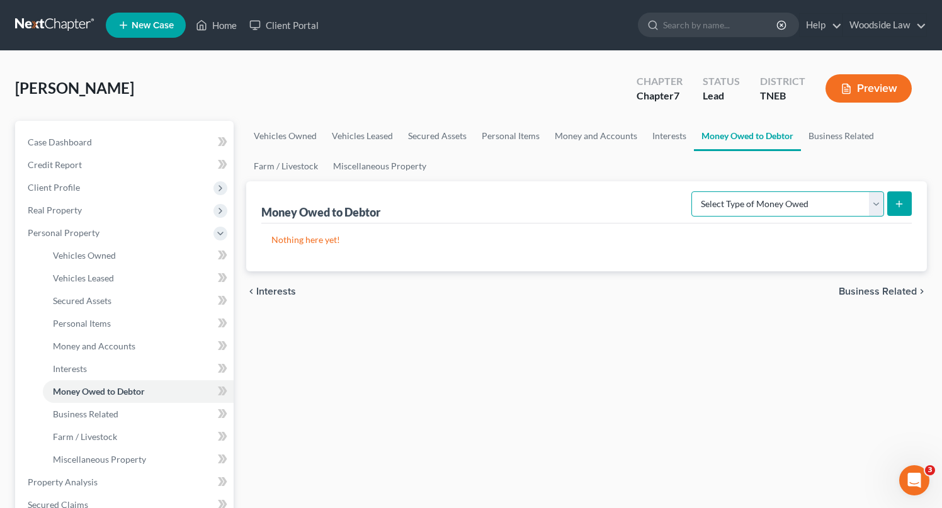
click at [845, 195] on select "Select Type of Money Owed Accounts Receivable Alimony Child Support Claims Agai…" at bounding box center [787, 203] width 193 height 25
select select "expected_tax_refund"
click at [694, 191] on select "Select Type of Money Owed Accounts Receivable Alimony Child Support Claims Agai…" at bounding box center [787, 203] width 193 height 25
click at [893, 197] on button "submit" at bounding box center [899, 203] width 25 height 25
select select "0"
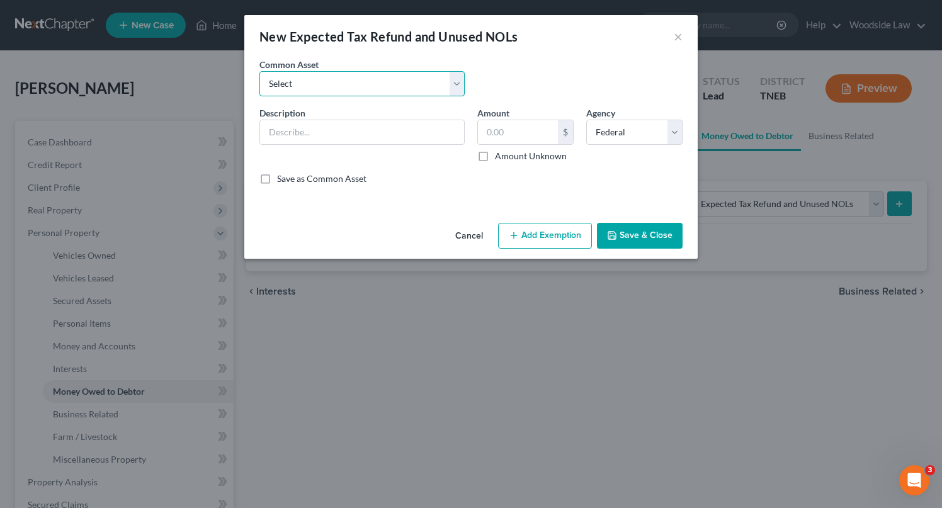
click at [371, 95] on select "Select 2025 federal income tax refund (Anticipated)" at bounding box center [361, 83] width 205 height 25
select select "0"
click at [259, 71] on select "Select 2025 federal income tax refund (Anticipated)" at bounding box center [361, 83] width 205 height 25
type input "2025 federal income tax refund (Anticipated)"
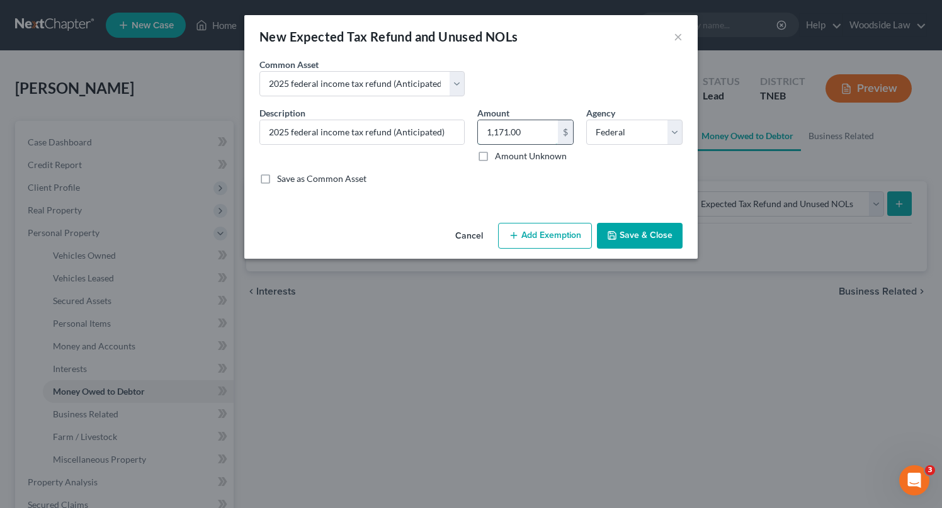
click at [533, 127] on input "1,171.00" at bounding box center [518, 132] width 80 height 24
type input "4,000"
click at [555, 232] on button "Add Exemption" at bounding box center [545, 236] width 94 height 26
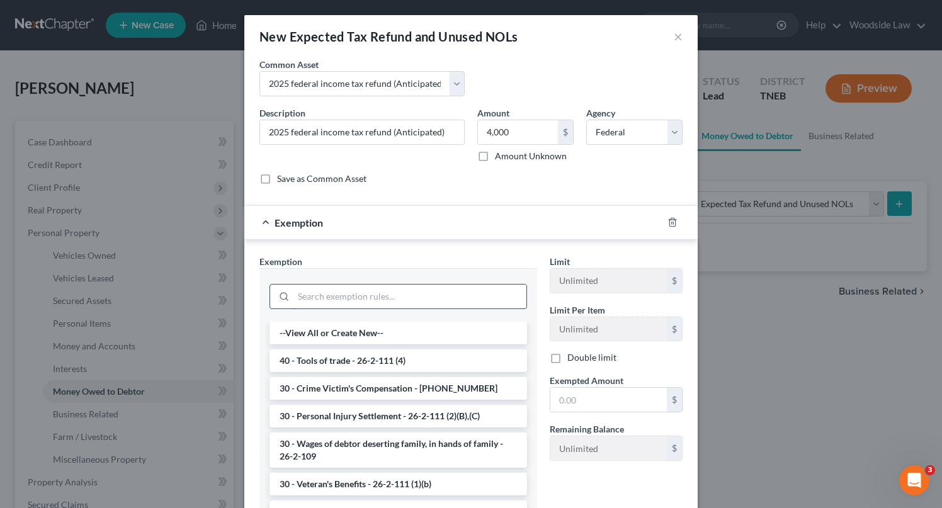
click at [409, 298] on input "search" at bounding box center [409, 297] width 233 height 24
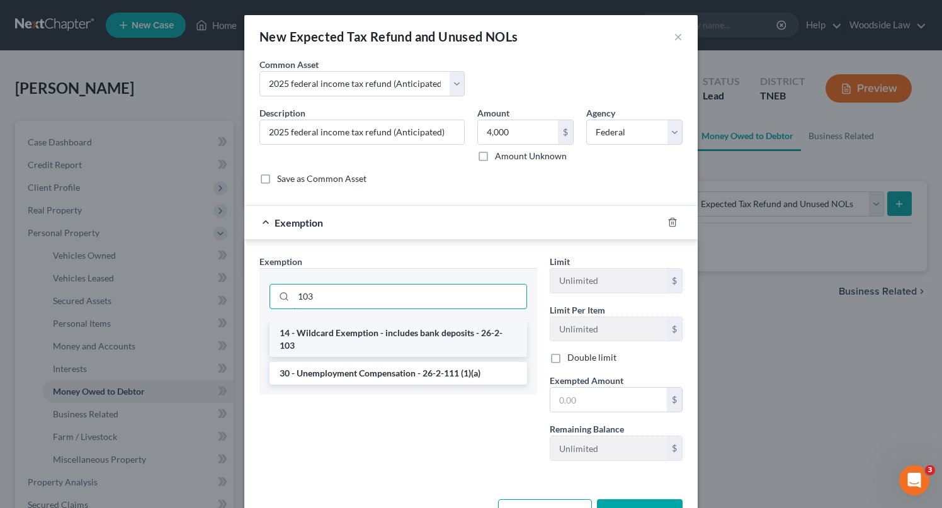
type input "103"
click at [434, 336] on li "14 - Wildcard Exemption - includes bank deposits - 26-2-103" at bounding box center [399, 339] width 258 height 35
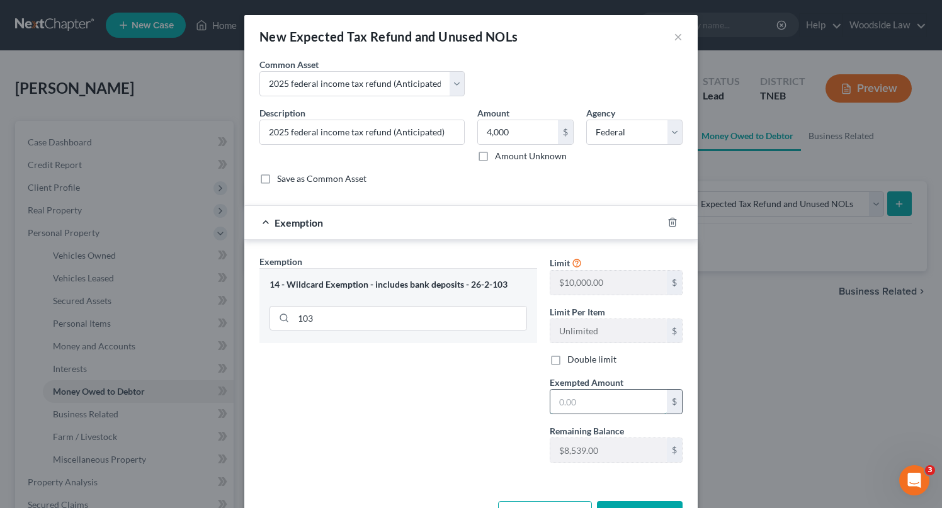
click at [607, 397] on input "text" at bounding box center [608, 402] width 116 height 24
type input "4,000"
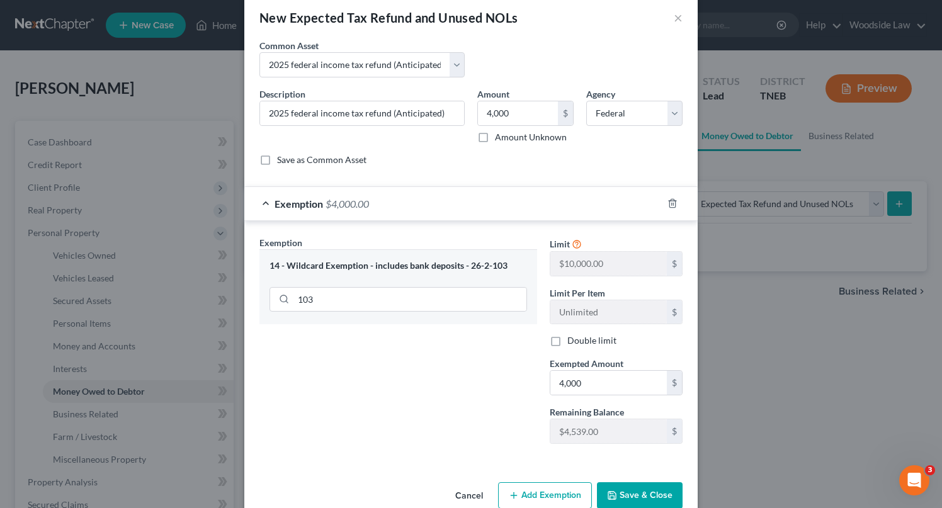
click at [503, 387] on div "Exemption Set must be selected for CA. Exemption * 14 - Wildcard Exemption - in…" at bounding box center [398, 345] width 290 height 218
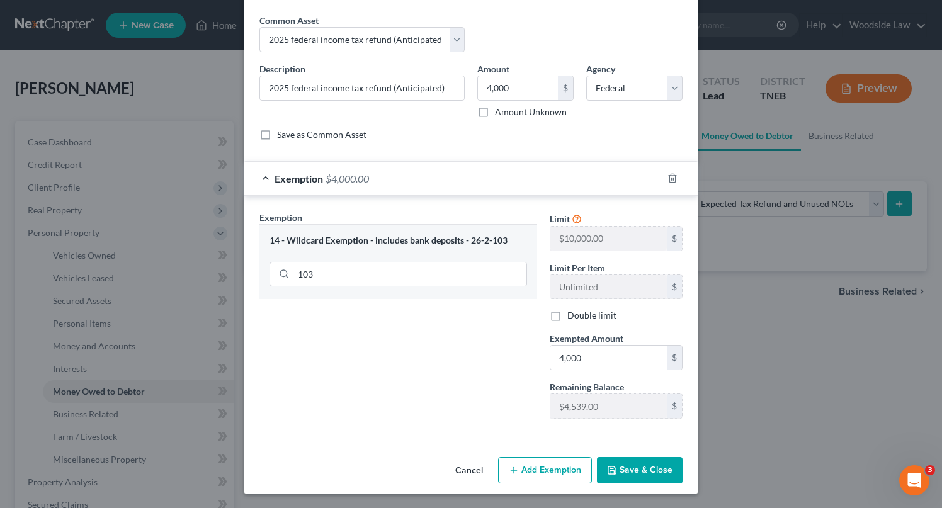
click at [654, 472] on button "Save & Close" at bounding box center [640, 470] width 86 height 26
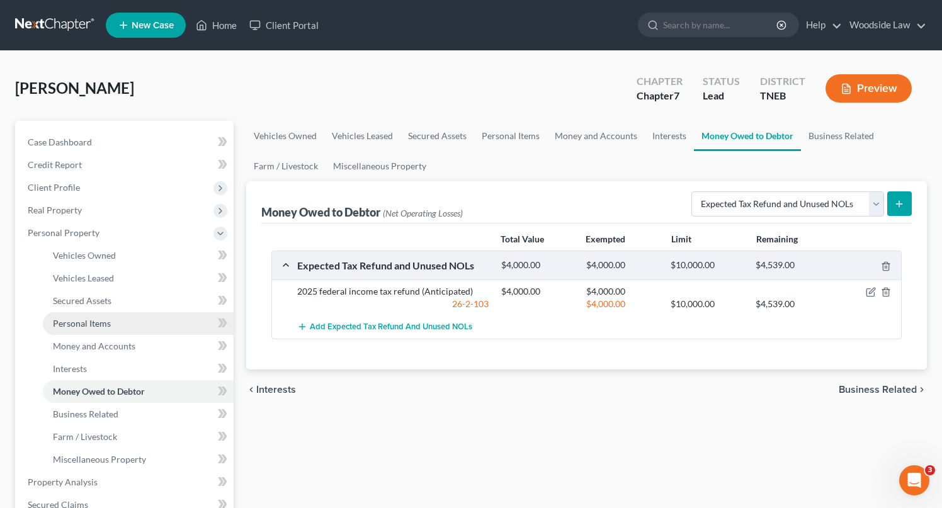
click at [108, 327] on span "Personal Items" at bounding box center [82, 323] width 58 height 11
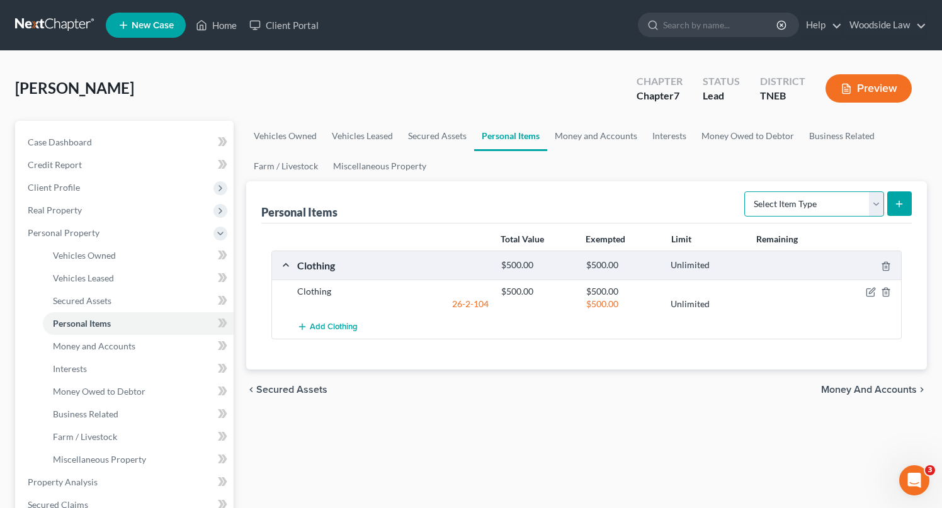
click at [861, 202] on select "Select Item Type Clothing Collectibles Of Value Electronics Firearms Household …" at bounding box center [814, 203] width 140 height 25
select select "household_goods"
click at [746, 191] on select "Select Item Type Clothing Collectibles Of Value Electronics Firearms Household …" at bounding box center [814, 203] width 140 height 25
click at [894, 202] on icon "submit" at bounding box center [899, 204] width 10 height 10
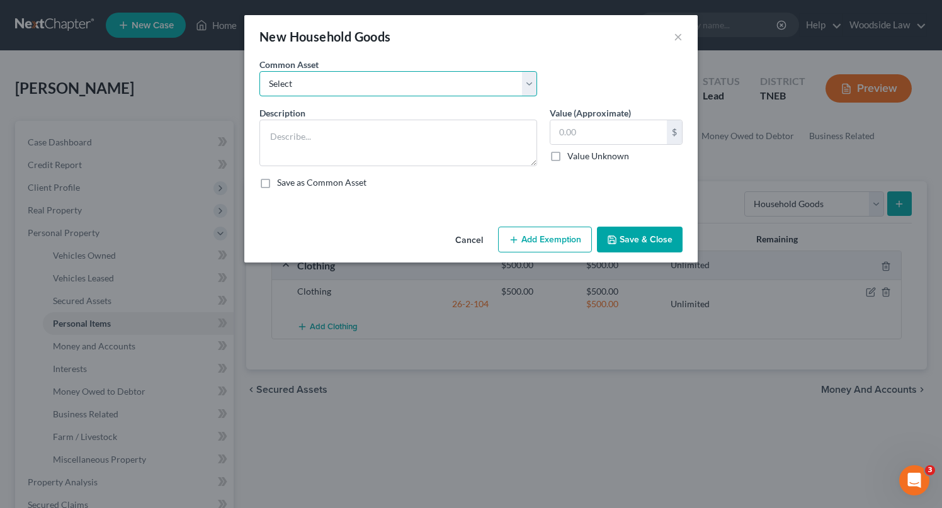
click at [401, 82] on select "Select Household goods & furnishings" at bounding box center [398, 83] width 278 height 25
select select "0"
click at [259, 71] on select "Select Household goods & furnishings" at bounding box center [398, 83] width 278 height 25
type textarea "Household goods & furnishings"
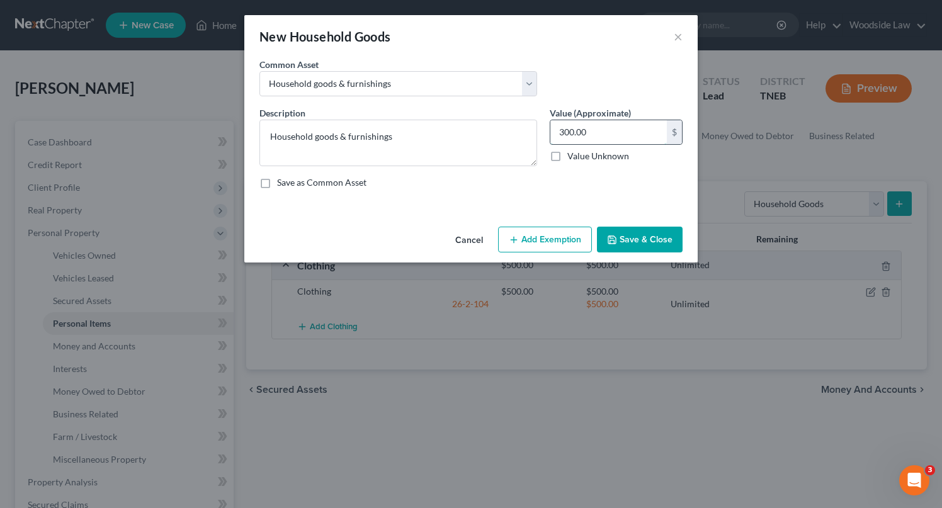
click at [613, 135] on input "300.00" at bounding box center [608, 132] width 116 height 24
click at [394, 132] on textarea "Household goods & furnishings" at bounding box center [398, 143] width 278 height 47
click at [581, 135] on input "300.00" at bounding box center [608, 132] width 116 height 24
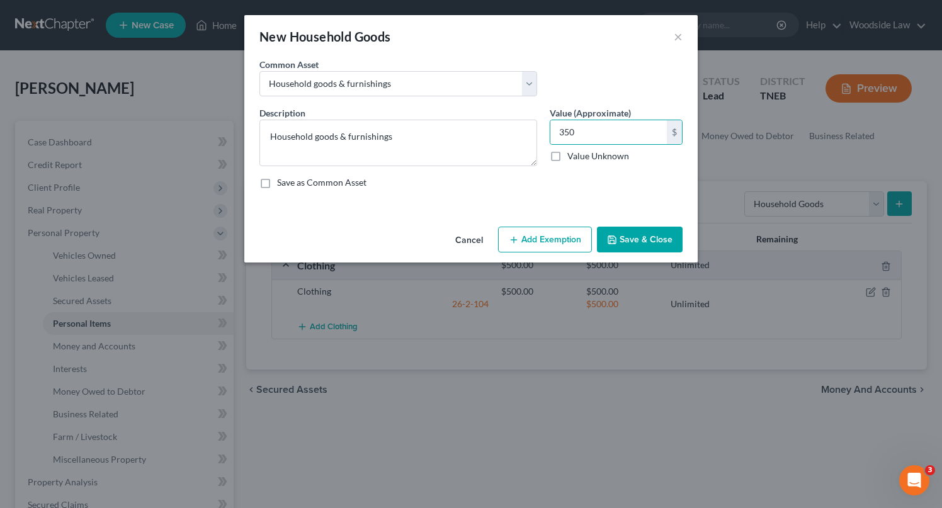
click at [572, 247] on button "Add Exemption" at bounding box center [545, 240] width 94 height 26
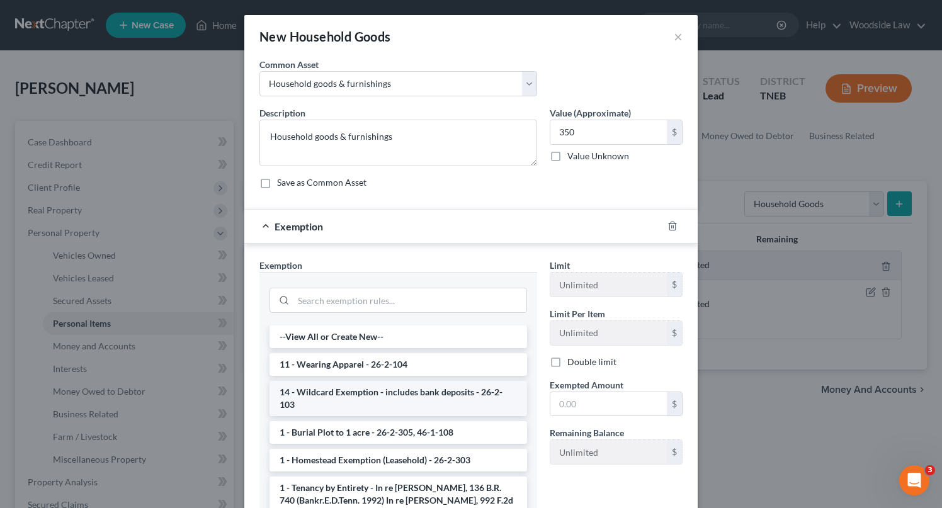
click at [457, 390] on li "14 - Wildcard Exemption - includes bank deposits - 26-2-103" at bounding box center [399, 398] width 258 height 35
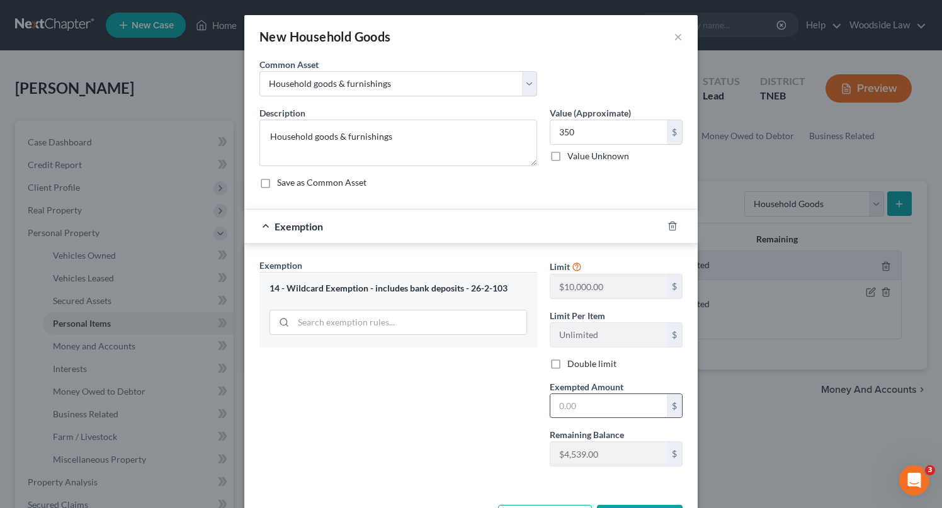
click at [588, 398] on input "text" at bounding box center [608, 406] width 116 height 24
click at [564, 131] on input "350" at bounding box center [608, 132] width 116 height 24
type input "300"
click at [610, 402] on input "text" at bounding box center [608, 406] width 116 height 24
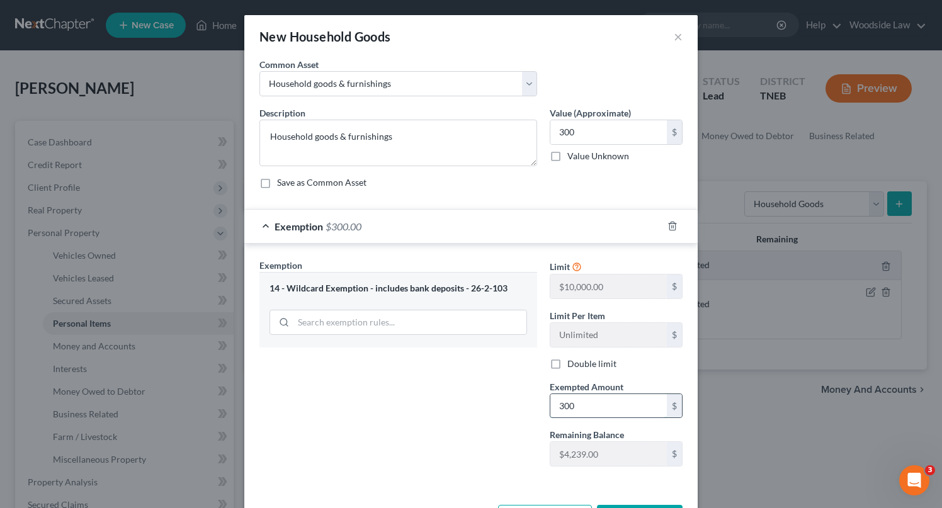
type input "300"
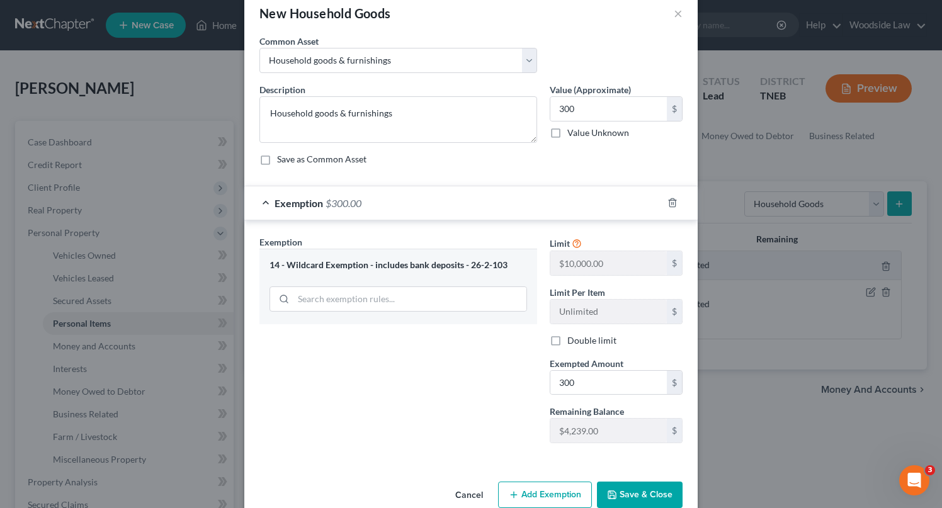
click at [484, 400] on div "Exemption Set must be selected for CA. Exemption * 14 - Wildcard Exemption - in…" at bounding box center [398, 345] width 290 height 218
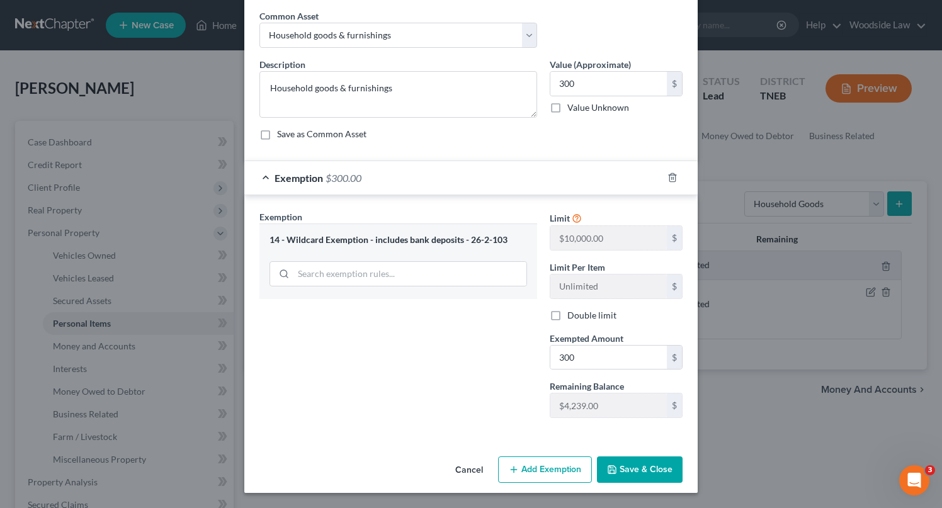
click at [646, 471] on button "Save & Close" at bounding box center [640, 470] width 86 height 26
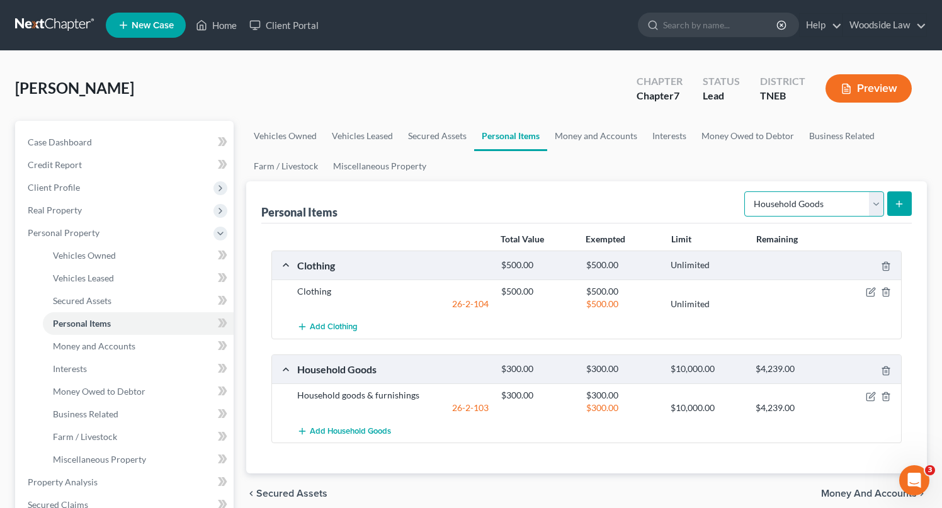
click at [855, 215] on select "Select Item Type Clothing Collectibles Of Value Electronics Firearms Household …" at bounding box center [814, 203] width 140 height 25
select select "electronics"
click at [746, 191] on select "Select Item Type Clothing Collectibles Of Value Electronics Firearms Household …" at bounding box center [814, 203] width 140 height 25
click at [891, 199] on button "submit" at bounding box center [899, 203] width 25 height 25
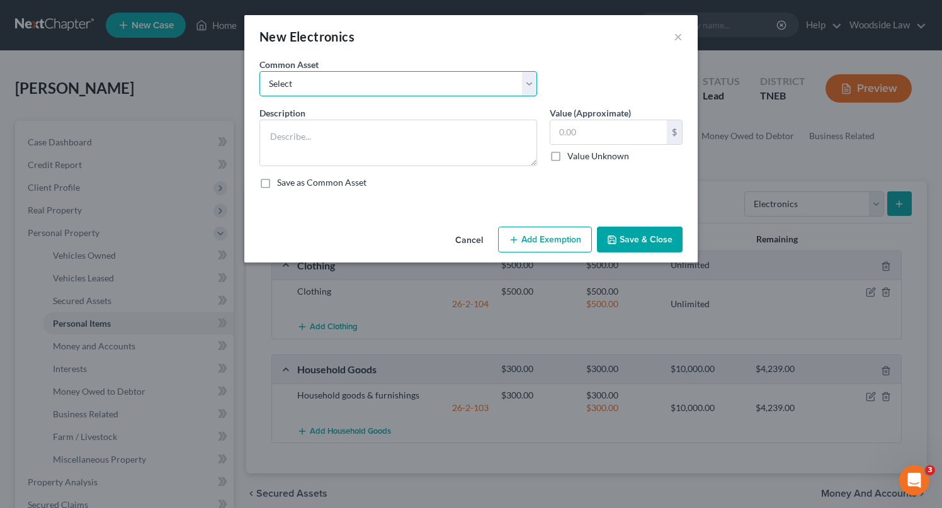
click at [430, 83] on select "Select Electronics" at bounding box center [398, 83] width 278 height 25
select select "0"
click at [259, 71] on select "Select Electronics" at bounding box center [398, 83] width 278 height 25
type textarea "Electronics"
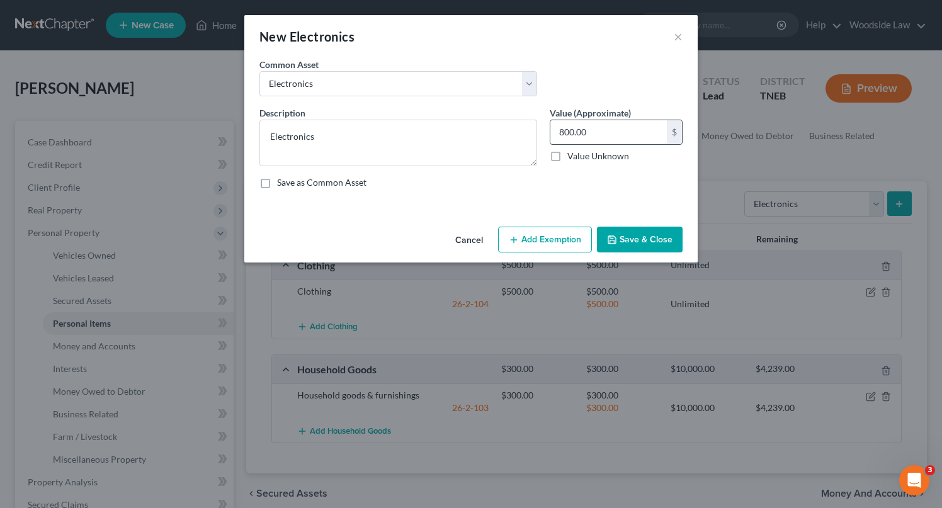
click at [605, 130] on input "800.00" at bounding box center [608, 132] width 116 height 24
type input "350"
click at [554, 242] on button "Add Exemption" at bounding box center [545, 240] width 94 height 26
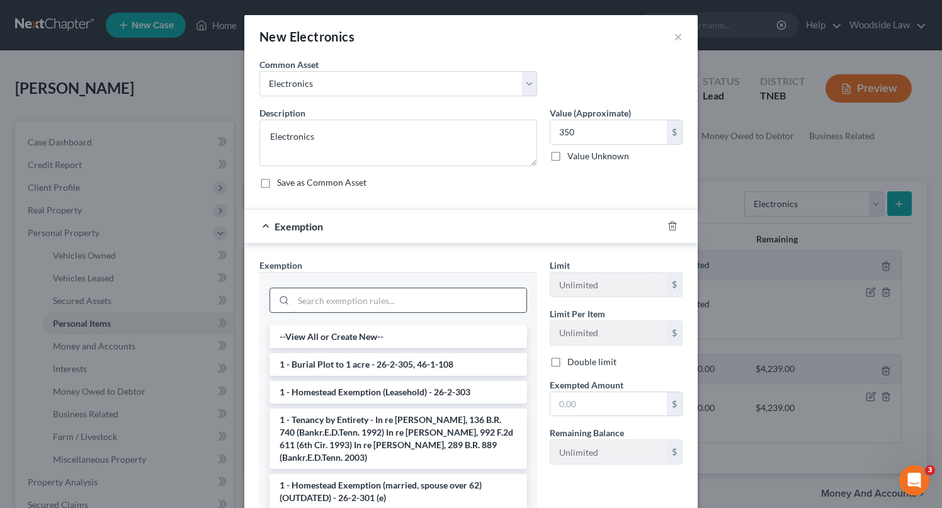
click at [425, 301] on input "search" at bounding box center [409, 300] width 233 height 24
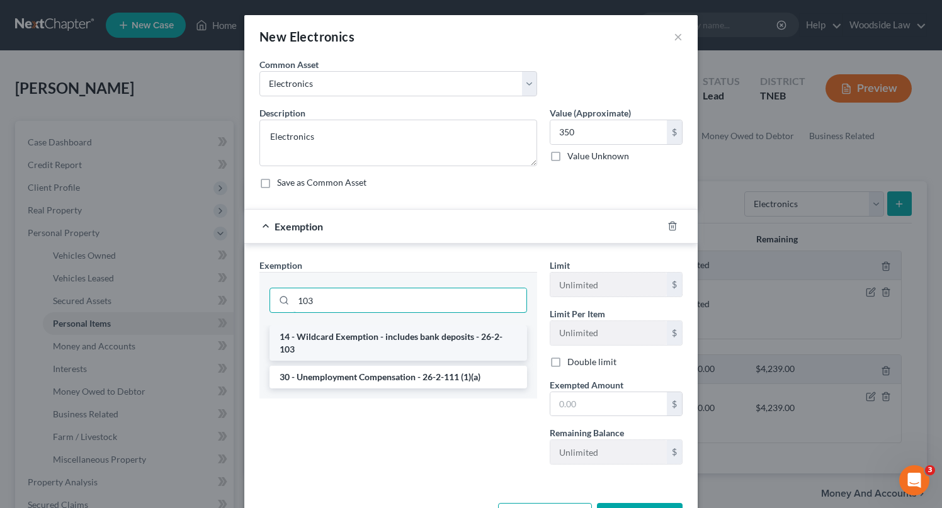
type input "103"
click at [430, 336] on li "14 - Wildcard Exemption - includes bank deposits - 26-2-103" at bounding box center [399, 343] width 258 height 35
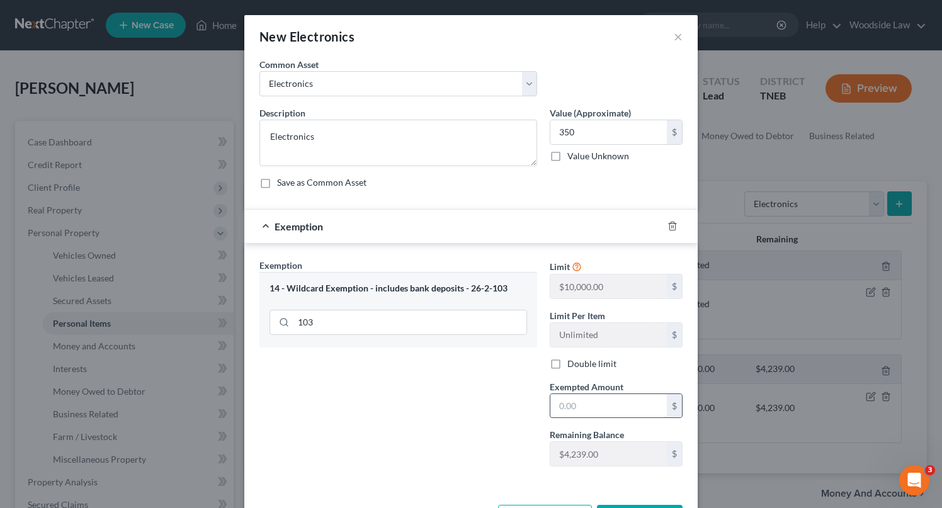
click at [589, 406] on input "text" at bounding box center [608, 406] width 116 height 24
type input "350"
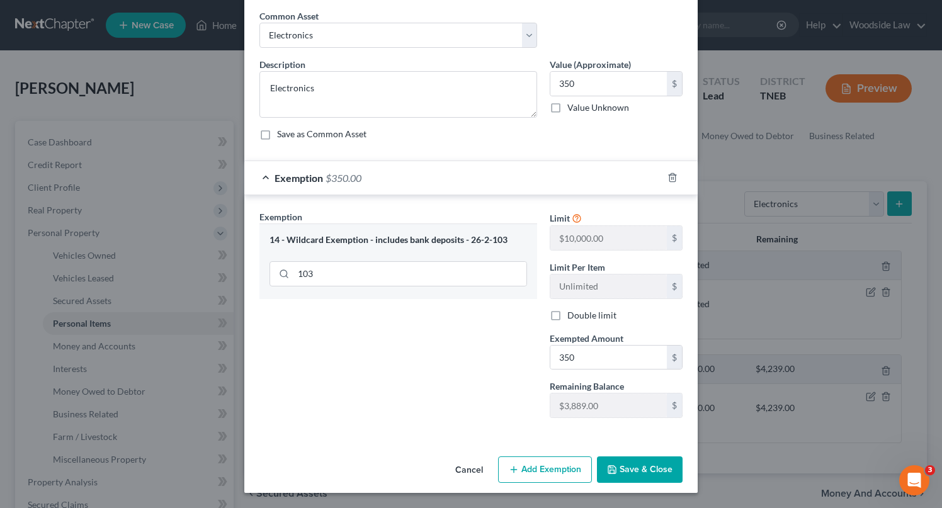
click at [526, 331] on div "Exemption Set must be selected for CA. Exemption * 14 - Wildcard Exemption - in…" at bounding box center [398, 319] width 290 height 218
click at [651, 465] on button "Save & Close" at bounding box center [640, 470] width 86 height 26
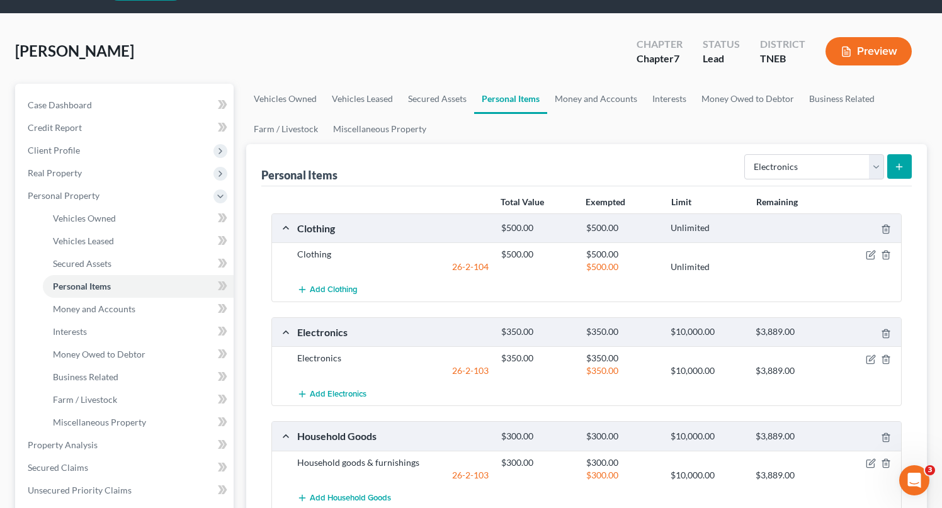
scroll to position [40, 0]
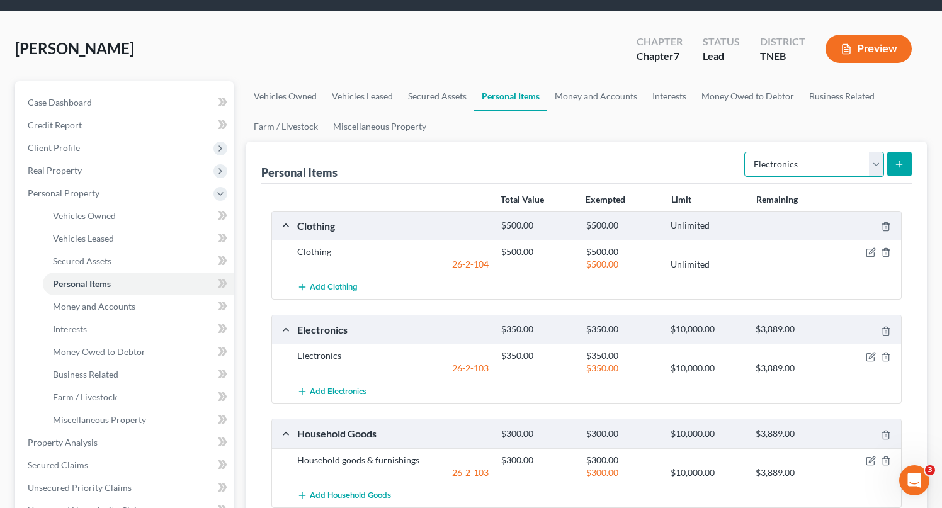
click at [852, 162] on select "Select Item Type Clothing Collectibles Of Value Electronics Firearms Household …" at bounding box center [814, 164] width 140 height 25
select select "other"
click at [746, 152] on select "Select Item Type Clothing Collectibles Of Value Electronics Firearms Household …" at bounding box center [814, 164] width 140 height 25
click at [903, 170] on button "submit" at bounding box center [899, 164] width 25 height 25
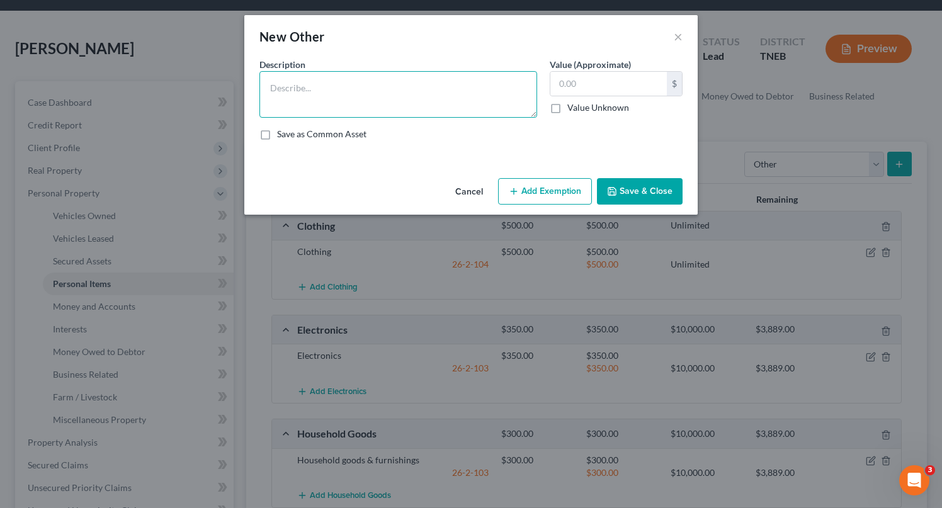
click at [360, 82] on textarea at bounding box center [398, 94] width 278 height 47
click at [360, 82] on textarea "Lawn equ" at bounding box center [398, 94] width 278 height 47
type textarea "Lawn equipment"
type input "3"
type input "400"
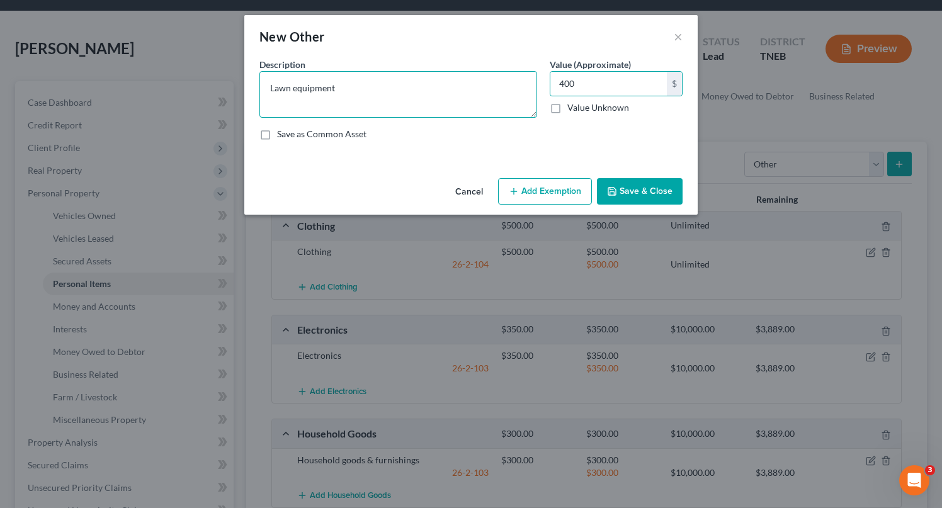
click at [354, 91] on textarea "Lawn equipment" at bounding box center [398, 94] width 278 height 47
type textarea "Lawn equipment/pressure washer"
click at [582, 191] on button "Add Exemption" at bounding box center [545, 191] width 94 height 26
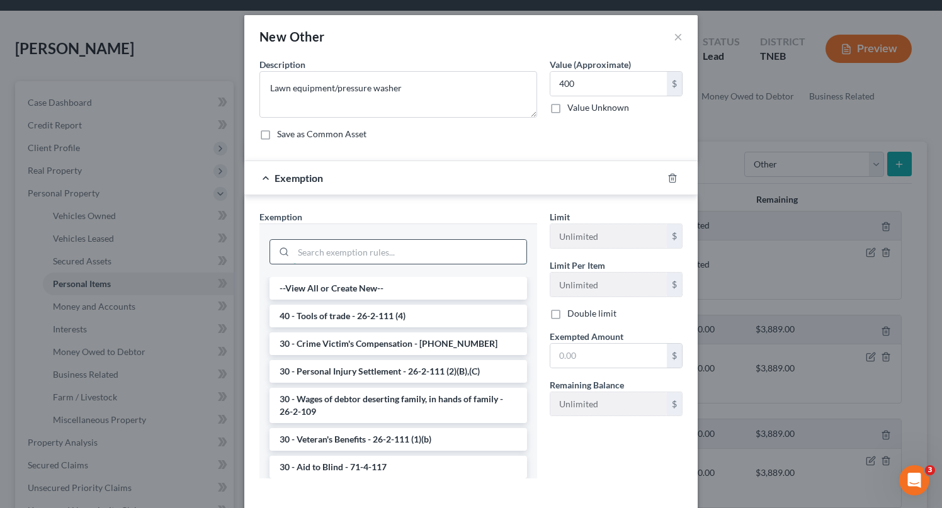
click at [425, 262] on input "search" at bounding box center [409, 252] width 233 height 24
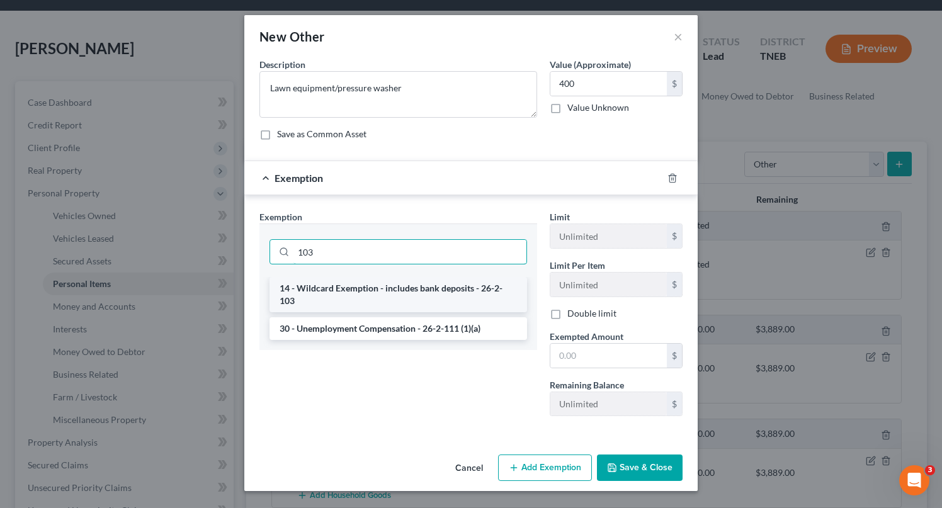
type input "103"
click at [427, 289] on li "14 - Wildcard Exemption - includes bank deposits - 26-2-103" at bounding box center [399, 294] width 258 height 35
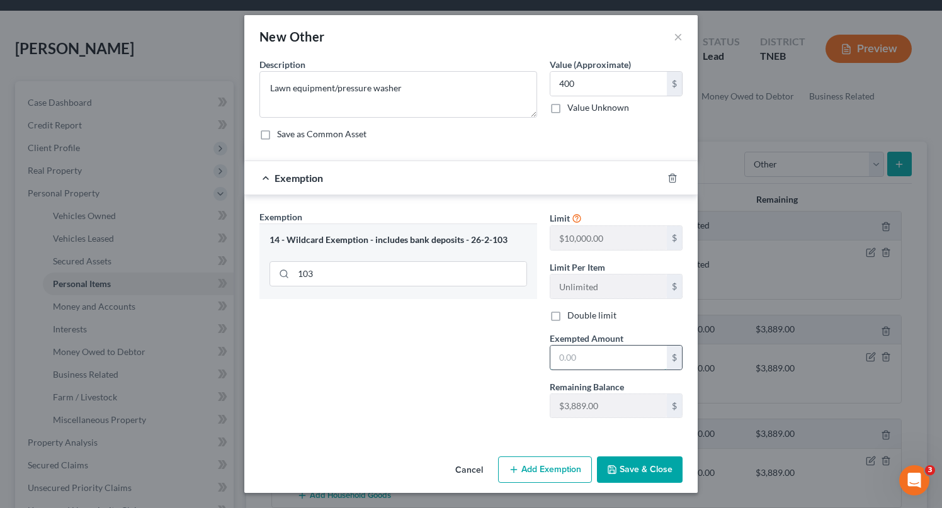
click at [594, 365] on input "text" at bounding box center [608, 358] width 116 height 24
type input "400"
click at [492, 373] on div "Exemption Set must be selected for CA. Exemption * 14 - Wildcard Exemption - in…" at bounding box center [398, 319] width 290 height 218
click at [533, 310] on div "Exemption Set must be selected for CA. Exemption * 14 - Wildcard Exemption - in…" at bounding box center [398, 319] width 290 height 218
click at [530, 361] on div "Exemption Set must be selected for CA. Exemption * 14 - Wildcard Exemption - in…" at bounding box center [398, 319] width 290 height 218
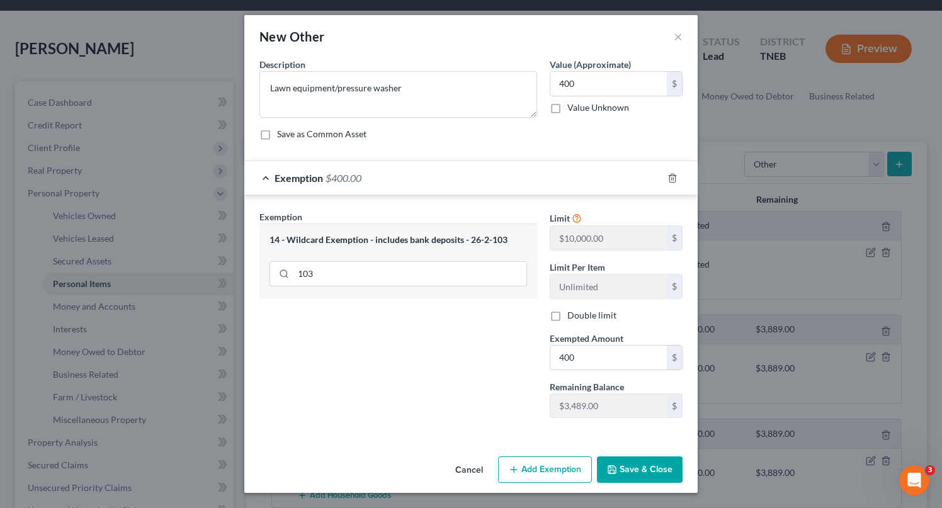
click at [644, 458] on button "Save & Close" at bounding box center [640, 470] width 86 height 26
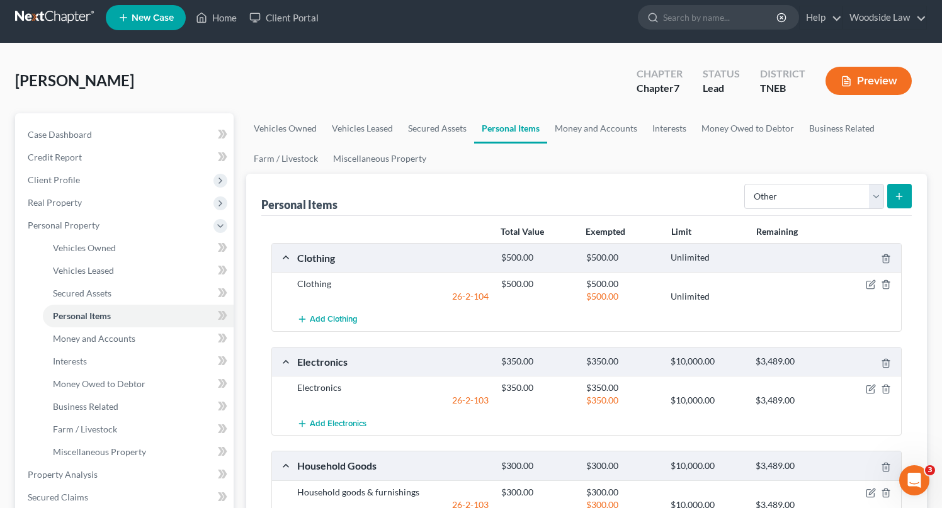
scroll to position [387, 0]
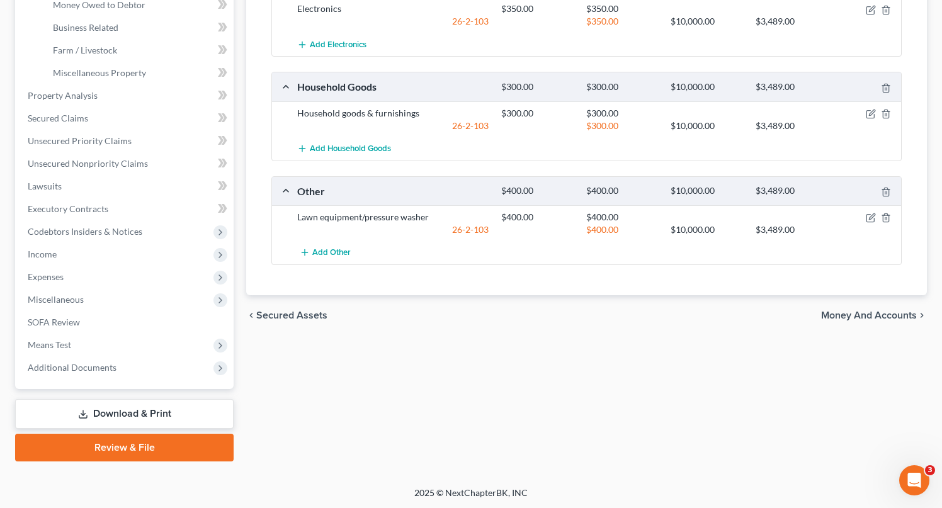
click at [887, 314] on span "Money and Accounts" at bounding box center [869, 315] width 96 height 10
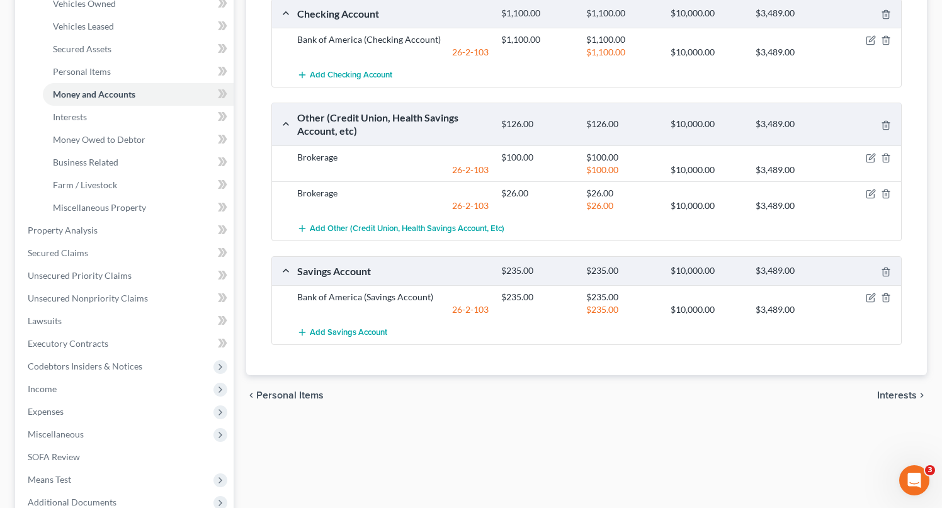
click at [902, 395] on span "Interests" at bounding box center [897, 395] width 40 height 10
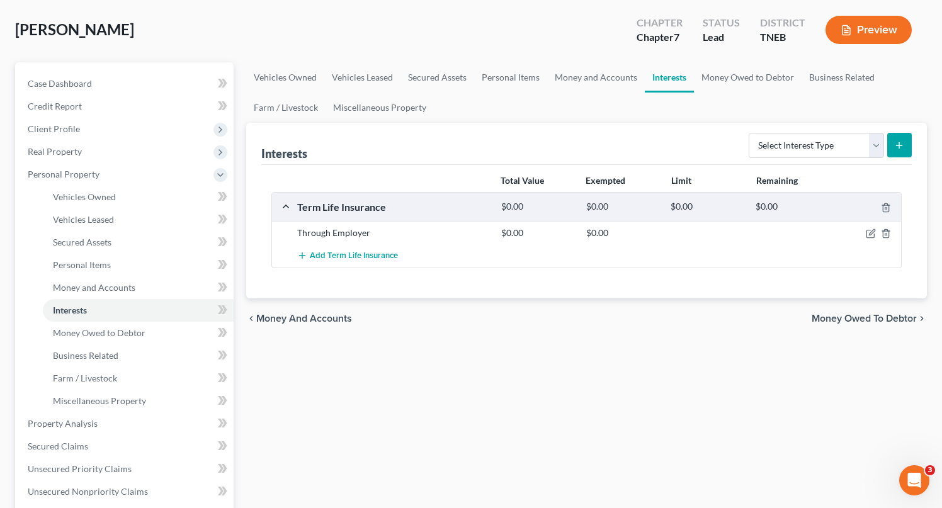
scroll to position [59, 0]
click at [91, 282] on span "Money and Accounts" at bounding box center [94, 286] width 82 height 11
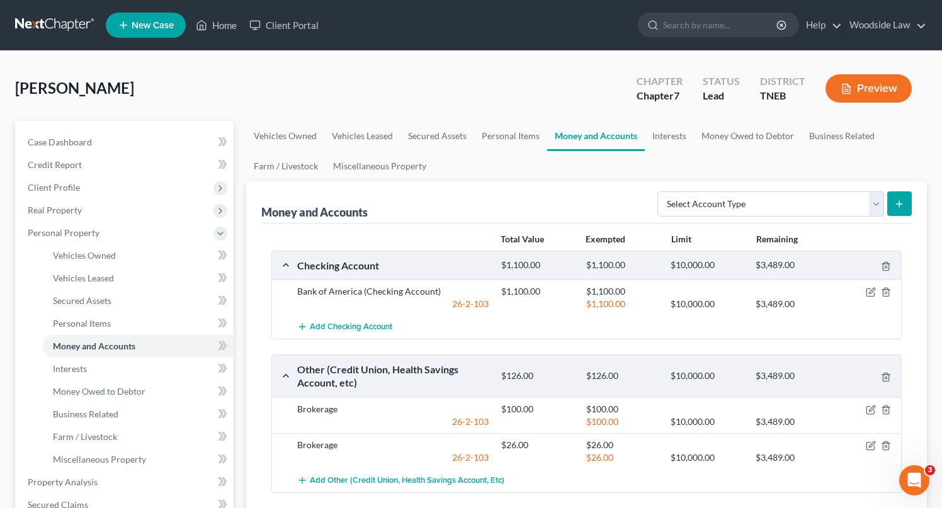
click at [867, 80] on button "Preview" at bounding box center [869, 88] width 86 height 28
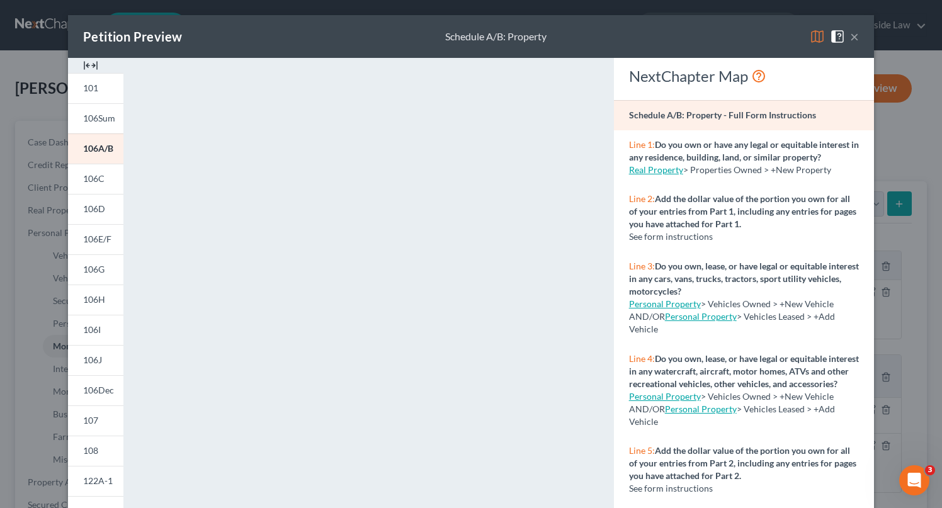
click at [853, 37] on button "×" at bounding box center [854, 36] width 9 height 15
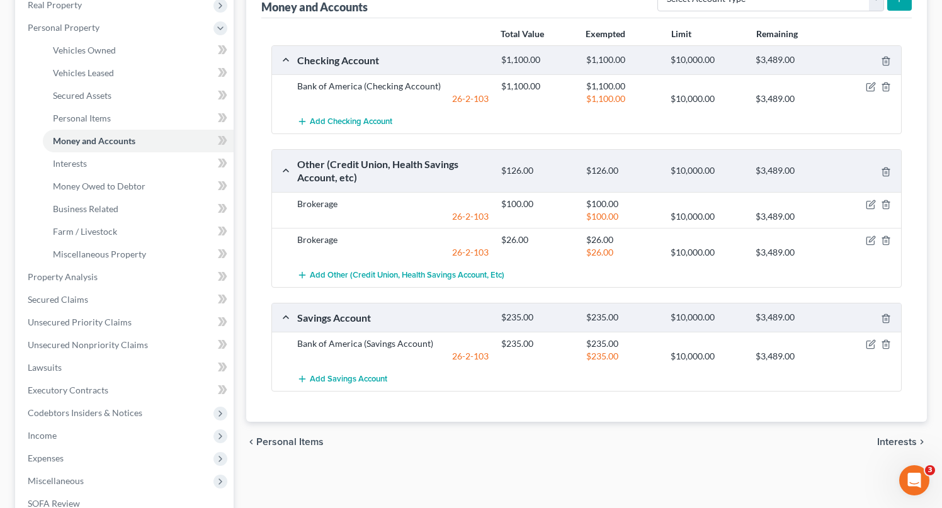
scroll to position [207, 0]
click at [870, 205] on icon "button" at bounding box center [872, 202] width 6 height 6
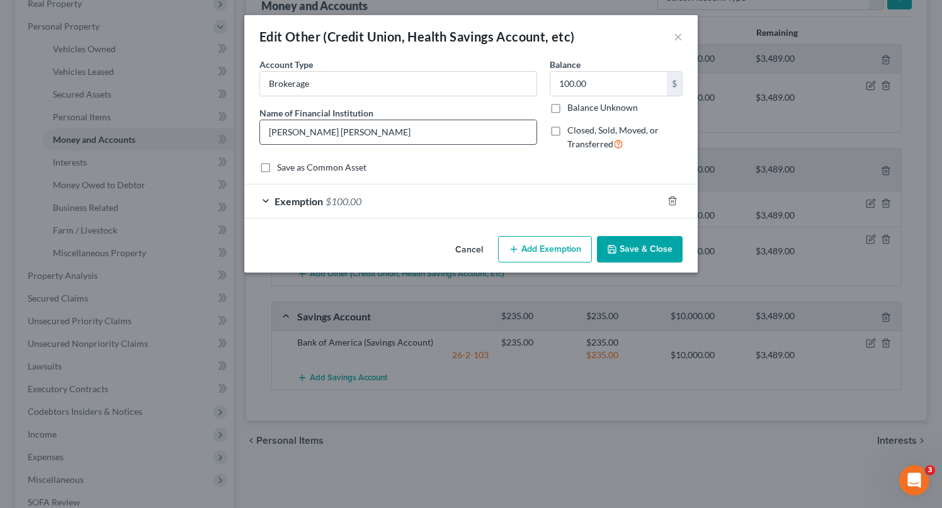
click at [343, 136] on input "[PERSON_NAME] [PERSON_NAME]" at bounding box center [398, 132] width 276 height 24
type input "ETrade"
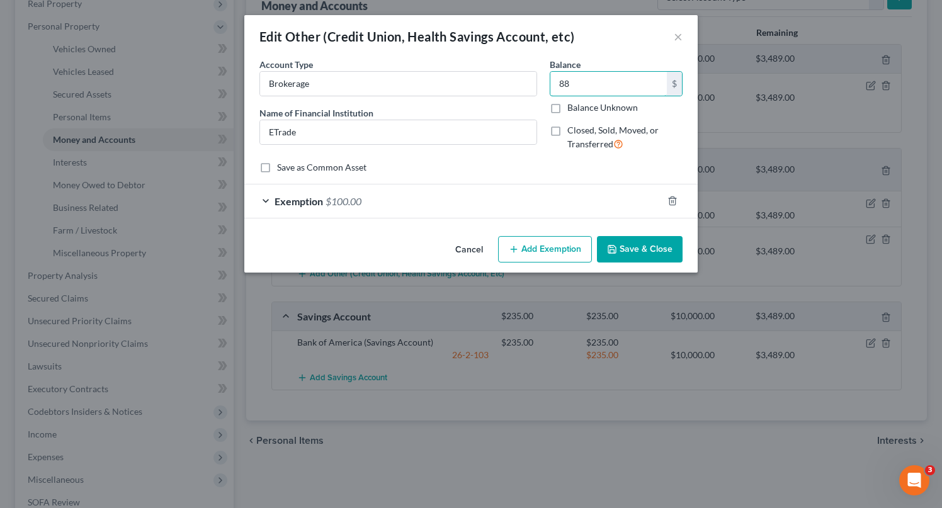
type input "88"
click at [481, 211] on div "Exemption $100.00" at bounding box center [453, 201] width 418 height 33
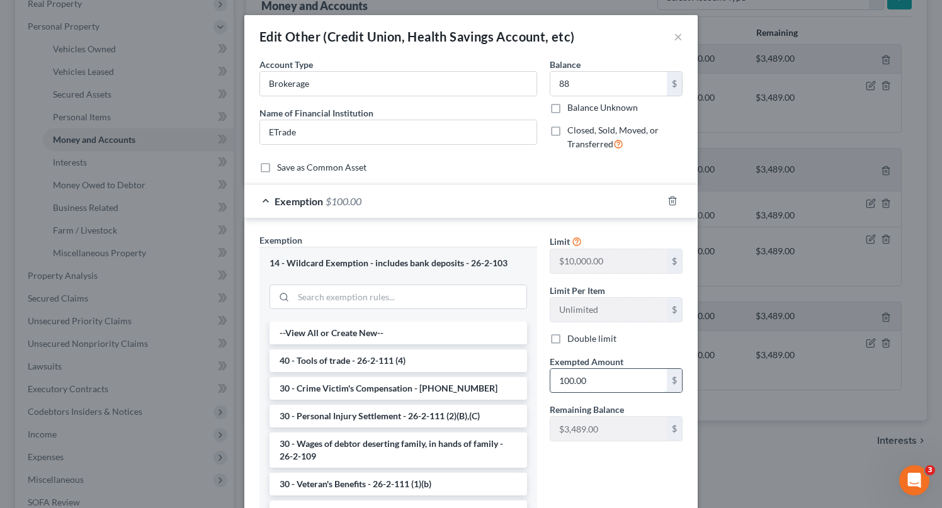
click at [596, 380] on input "100.00" at bounding box center [608, 381] width 116 height 24
type input "88"
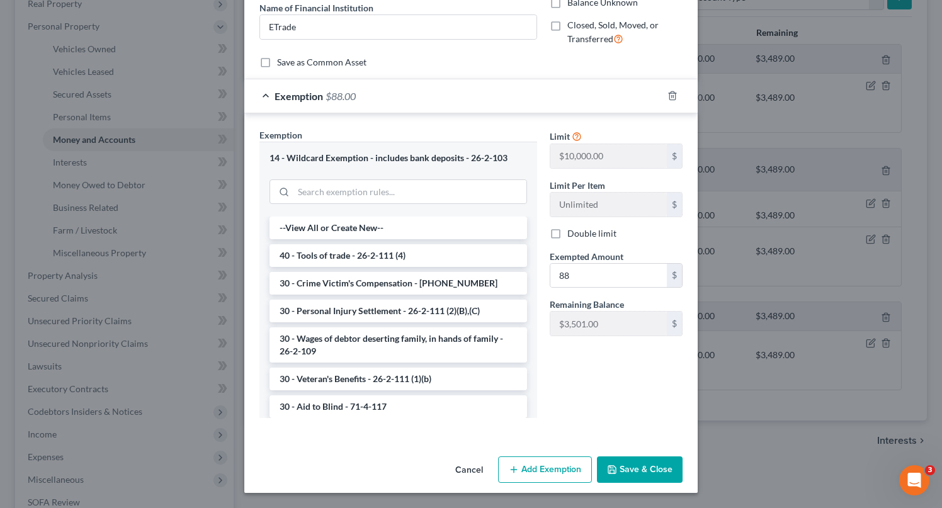
click at [650, 468] on button "Save & Close" at bounding box center [640, 470] width 86 height 26
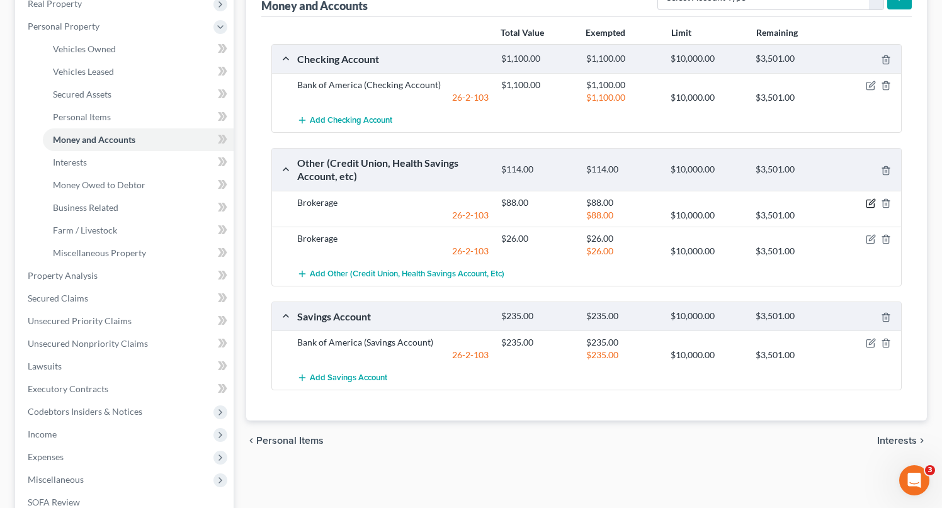
click at [867, 205] on icon "button" at bounding box center [871, 203] width 10 height 10
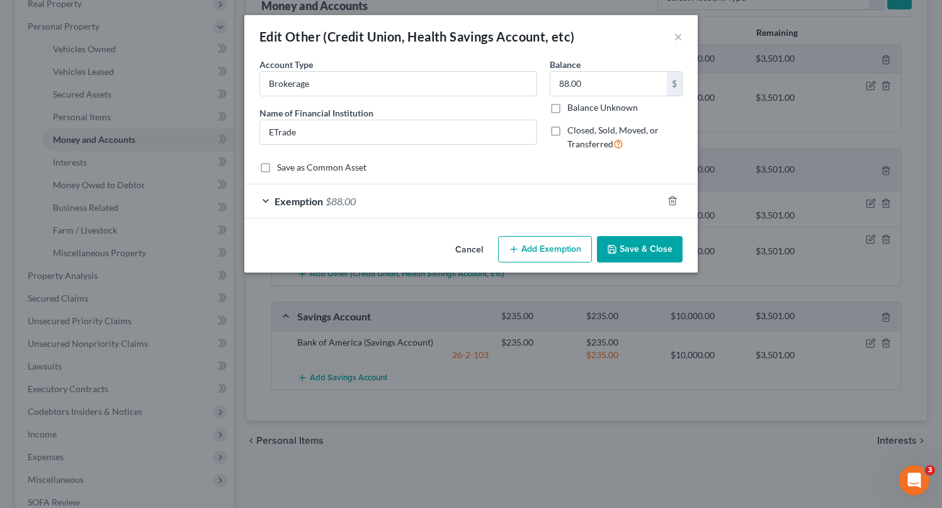
click at [651, 249] on button "Save & Close" at bounding box center [640, 249] width 86 height 26
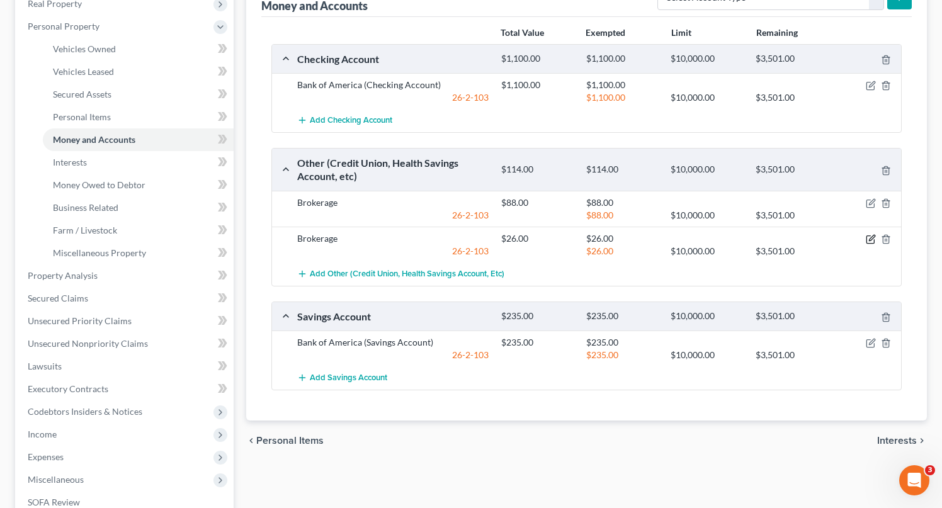
click at [872, 239] on icon "button" at bounding box center [871, 239] width 10 height 10
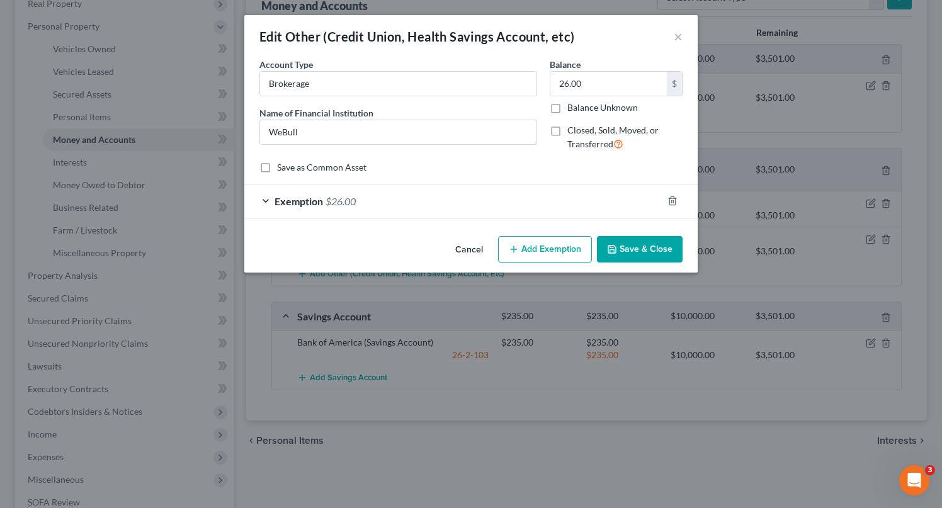
click at [645, 247] on button "Save & Close" at bounding box center [640, 249] width 86 height 26
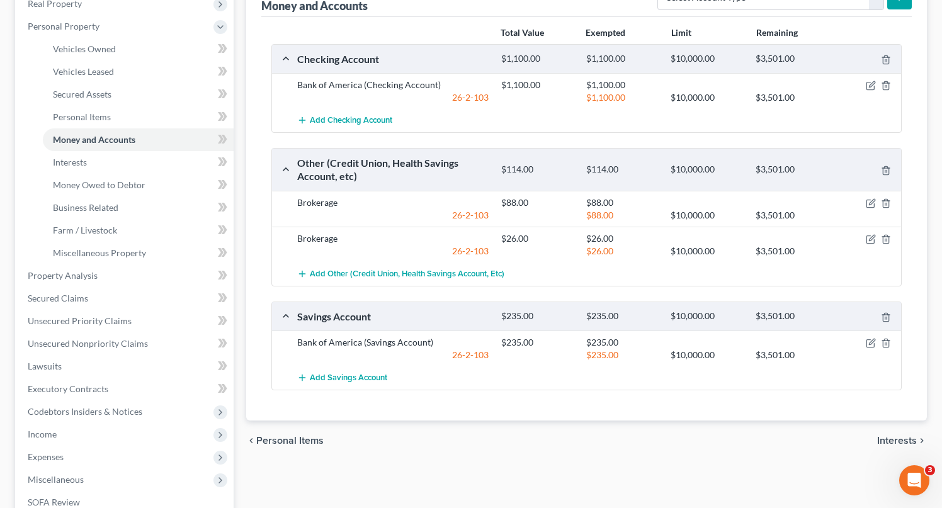
click at [299, 440] on span "Personal Items" at bounding box center [289, 441] width 67 height 10
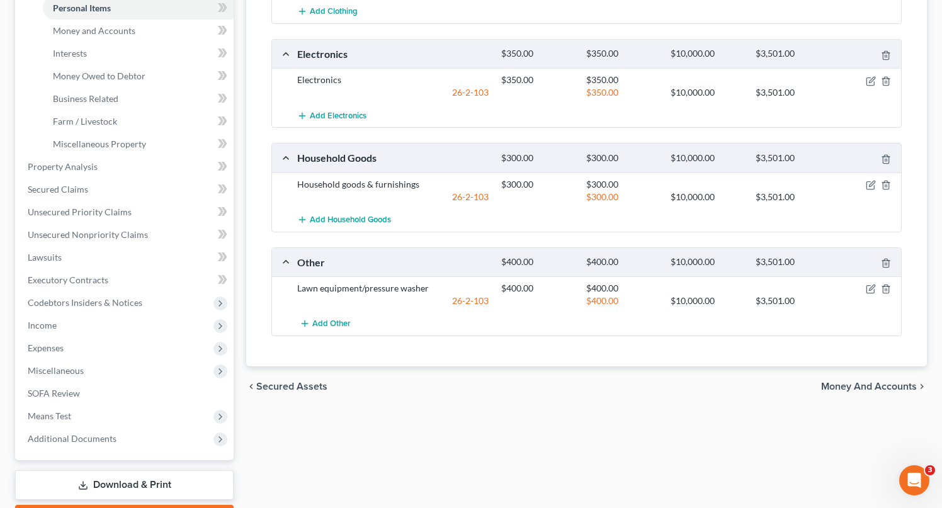
scroll to position [387, 0]
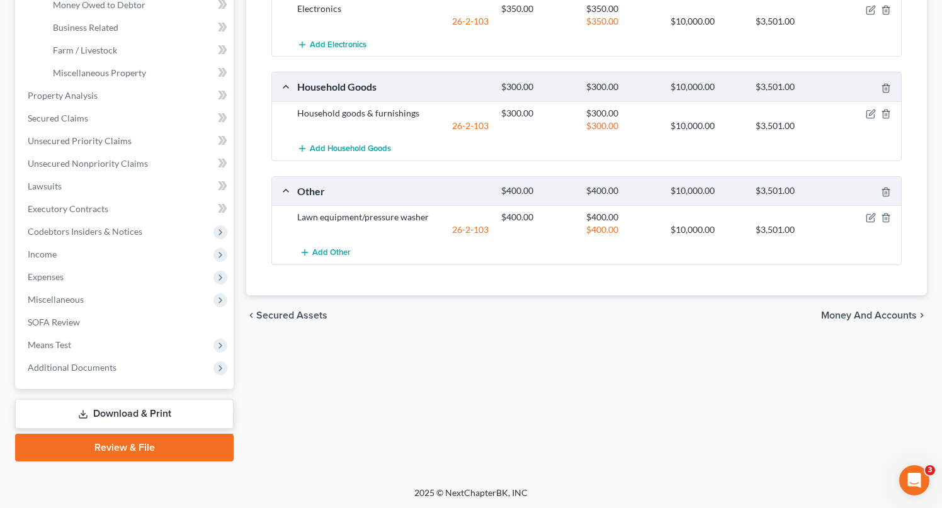
click at [878, 319] on span "Money and Accounts" at bounding box center [869, 315] width 96 height 10
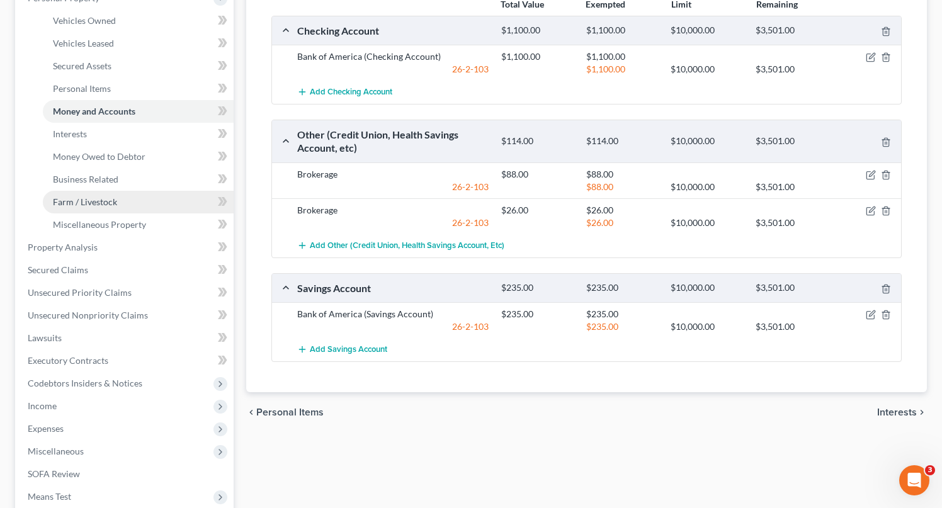
scroll to position [239, 0]
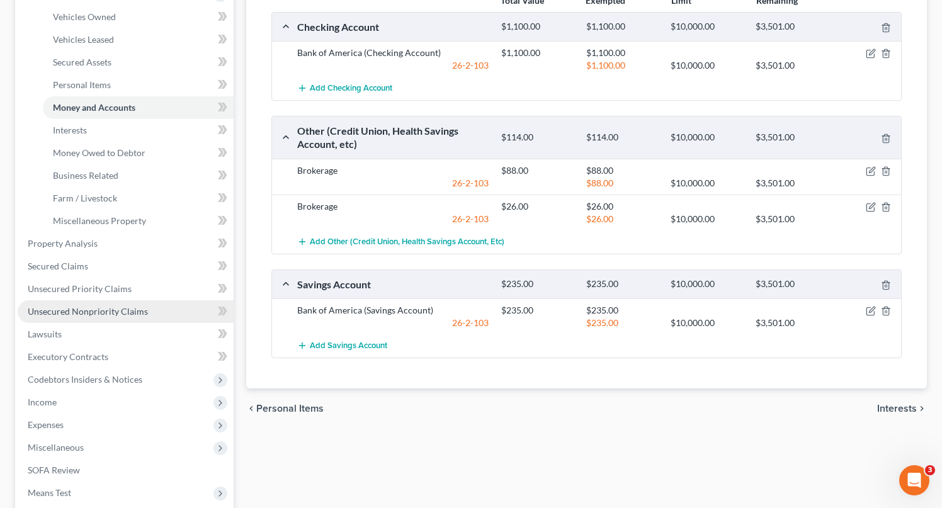
click at [115, 310] on span "Unsecured Nonpriority Claims" at bounding box center [88, 311] width 120 height 11
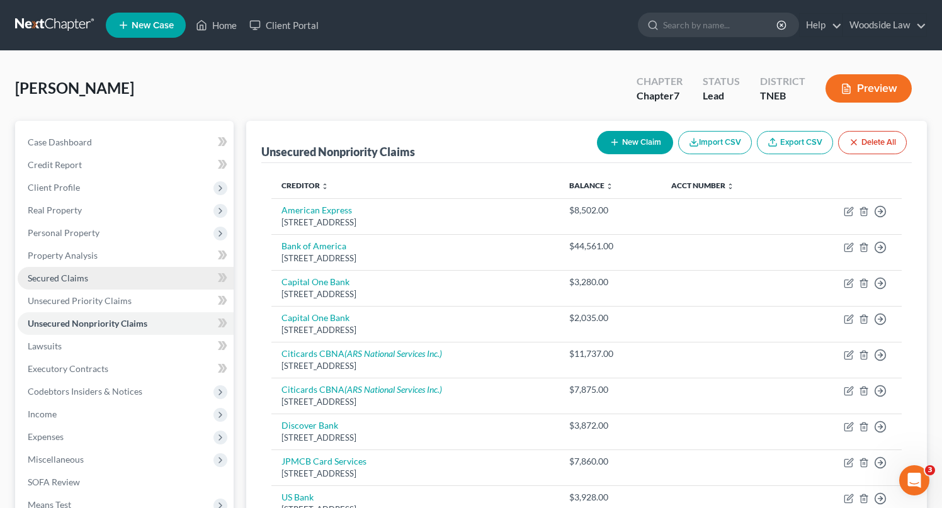
click at [60, 278] on span "Secured Claims" at bounding box center [58, 278] width 60 height 11
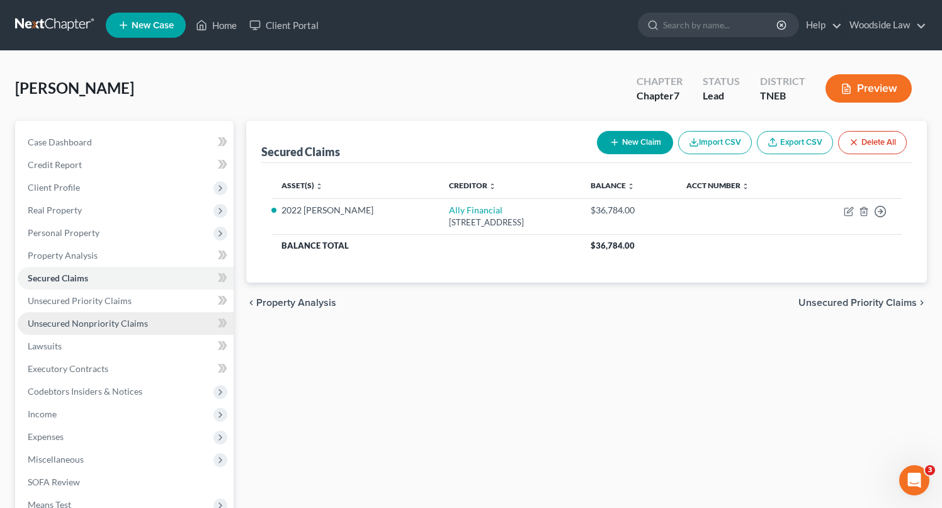
click at [98, 324] on span "Unsecured Nonpriority Claims" at bounding box center [88, 323] width 120 height 11
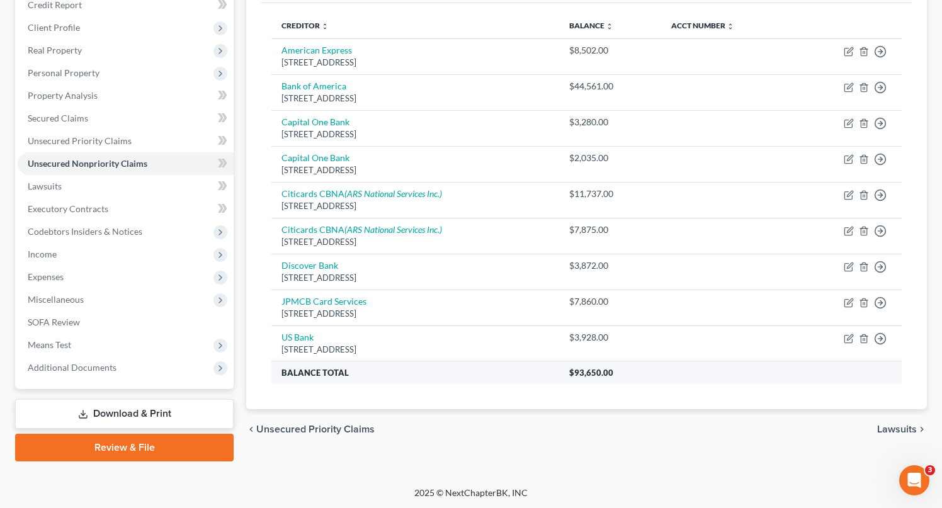
scroll to position [115, 0]
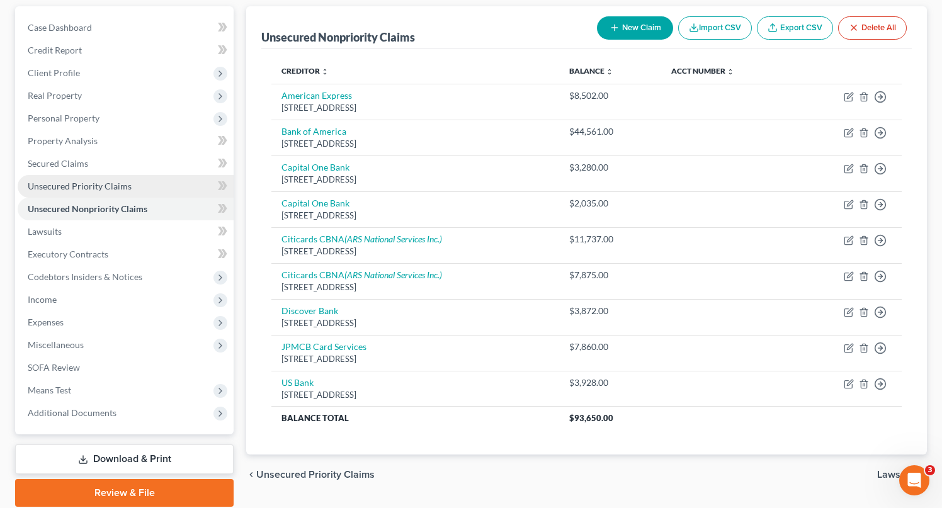
click at [109, 182] on span "Unsecured Priority Claims" at bounding box center [80, 186] width 104 height 11
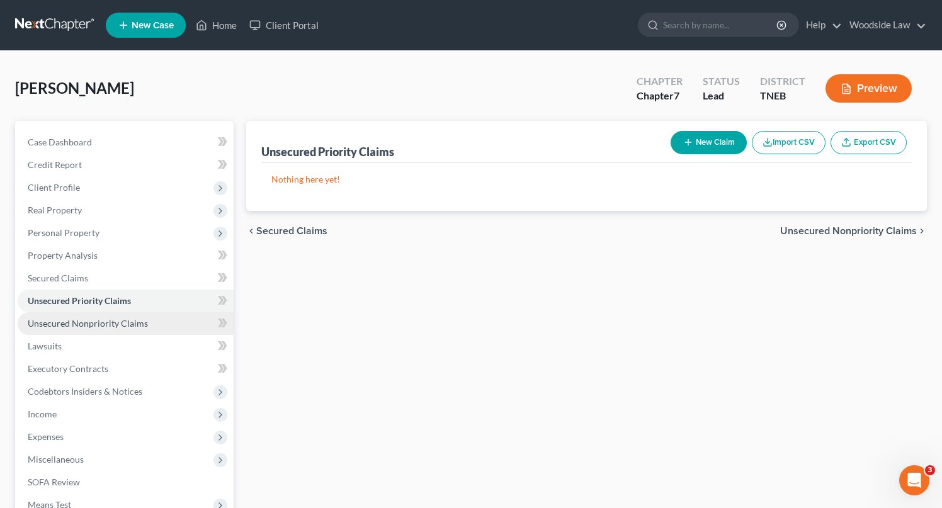
click at [115, 319] on span "Unsecured Nonpriority Claims" at bounding box center [88, 323] width 120 height 11
